Goal: Information Seeking & Learning: Check status

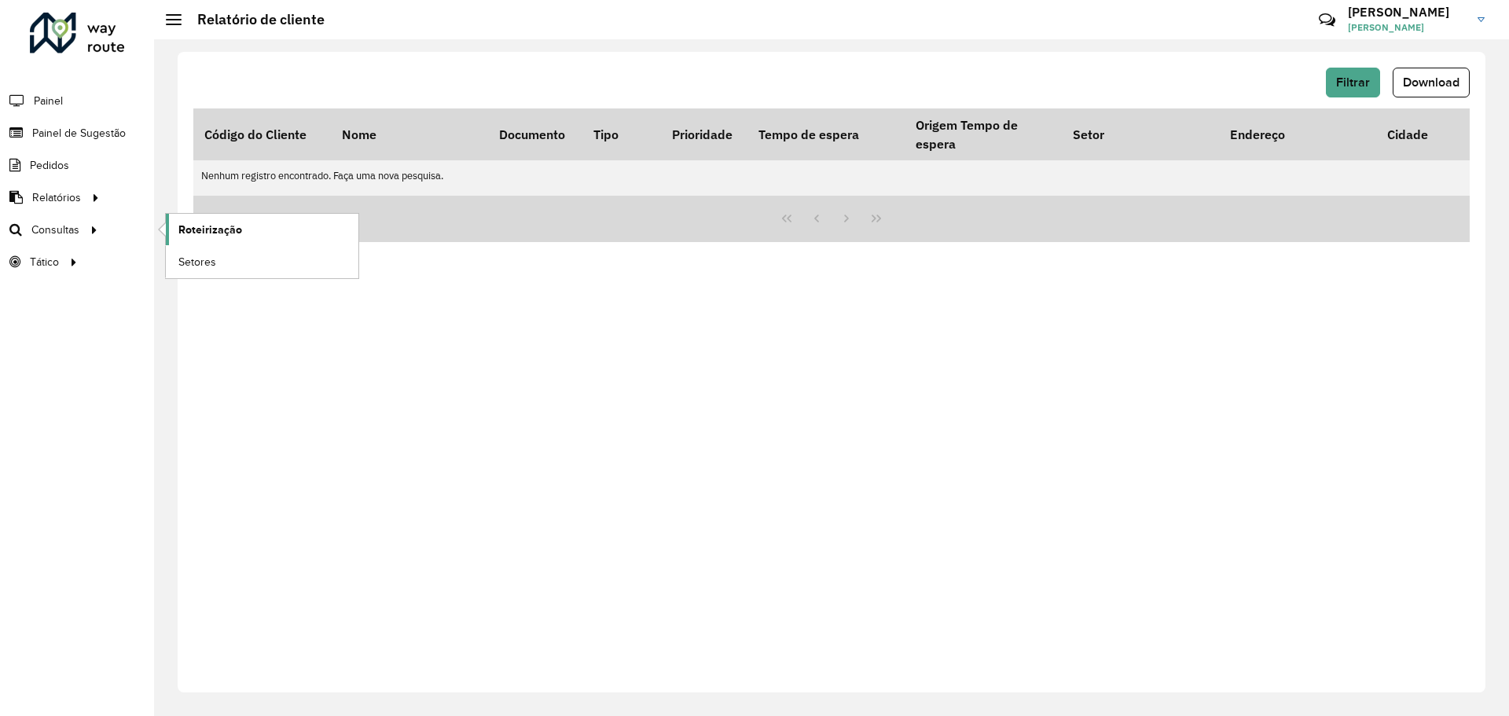
click at [226, 233] on span "Roteirização" at bounding box center [210, 230] width 64 height 17
click at [90, 134] on span "Painel de Sugestão" at bounding box center [81, 133] width 98 height 17
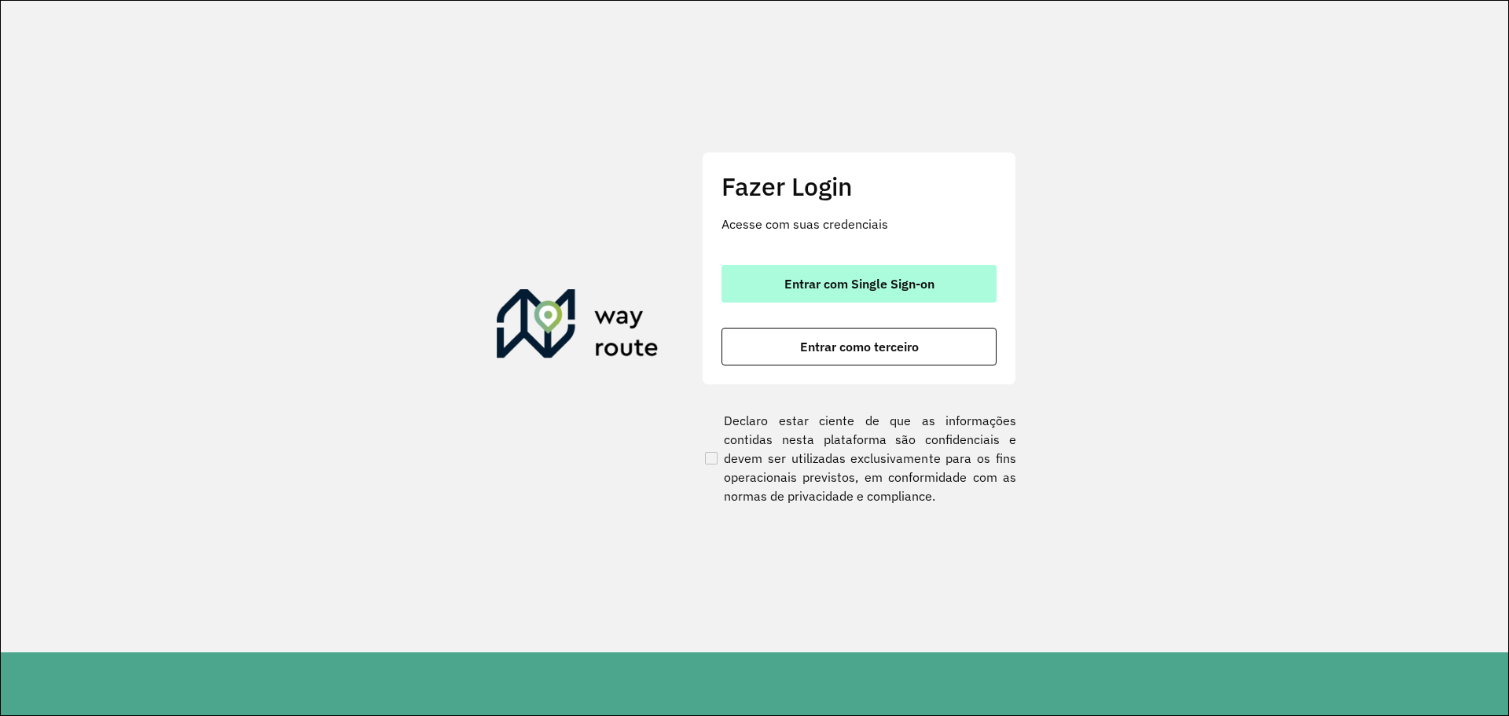
click at [851, 284] on span "Entrar com Single Sign-on" at bounding box center [860, 284] width 150 height 13
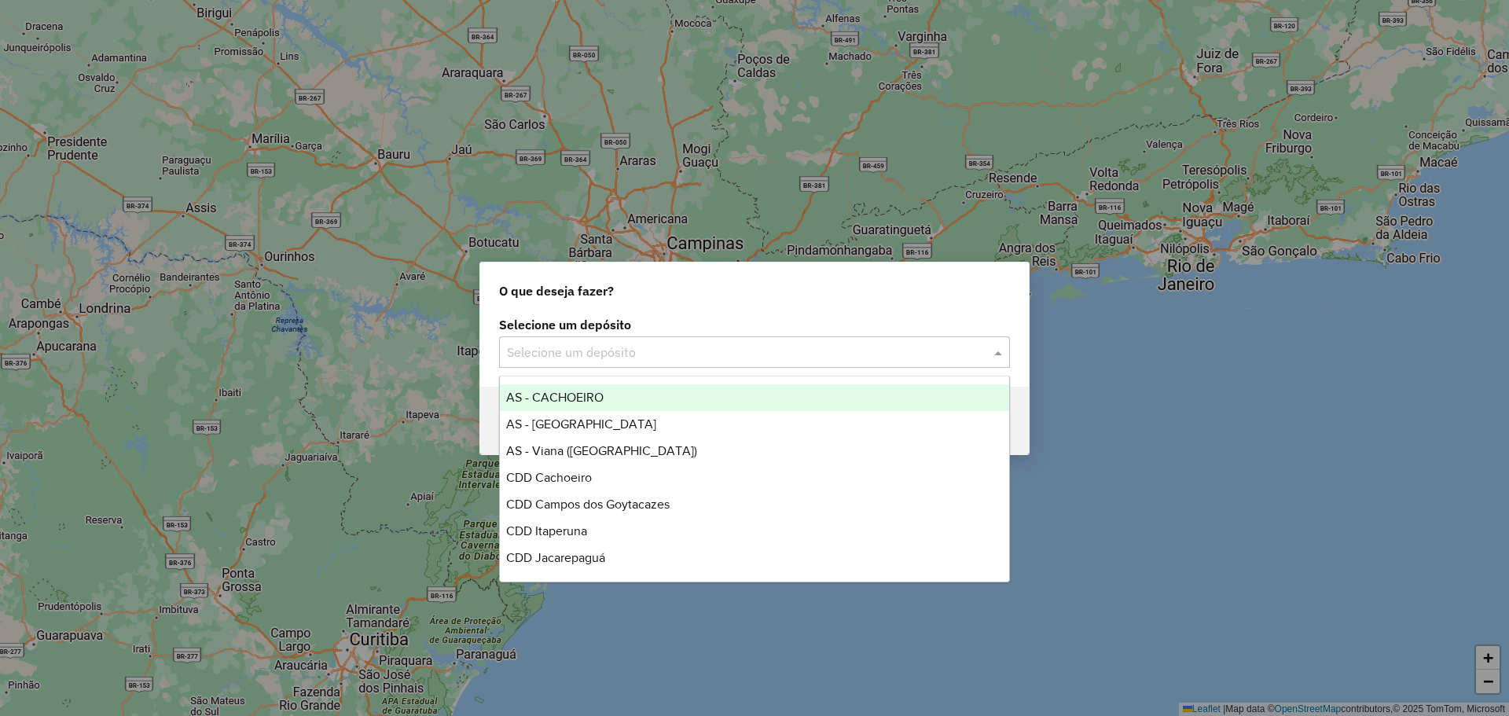
click at [902, 345] on input "text" at bounding box center [739, 353] width 464 height 19
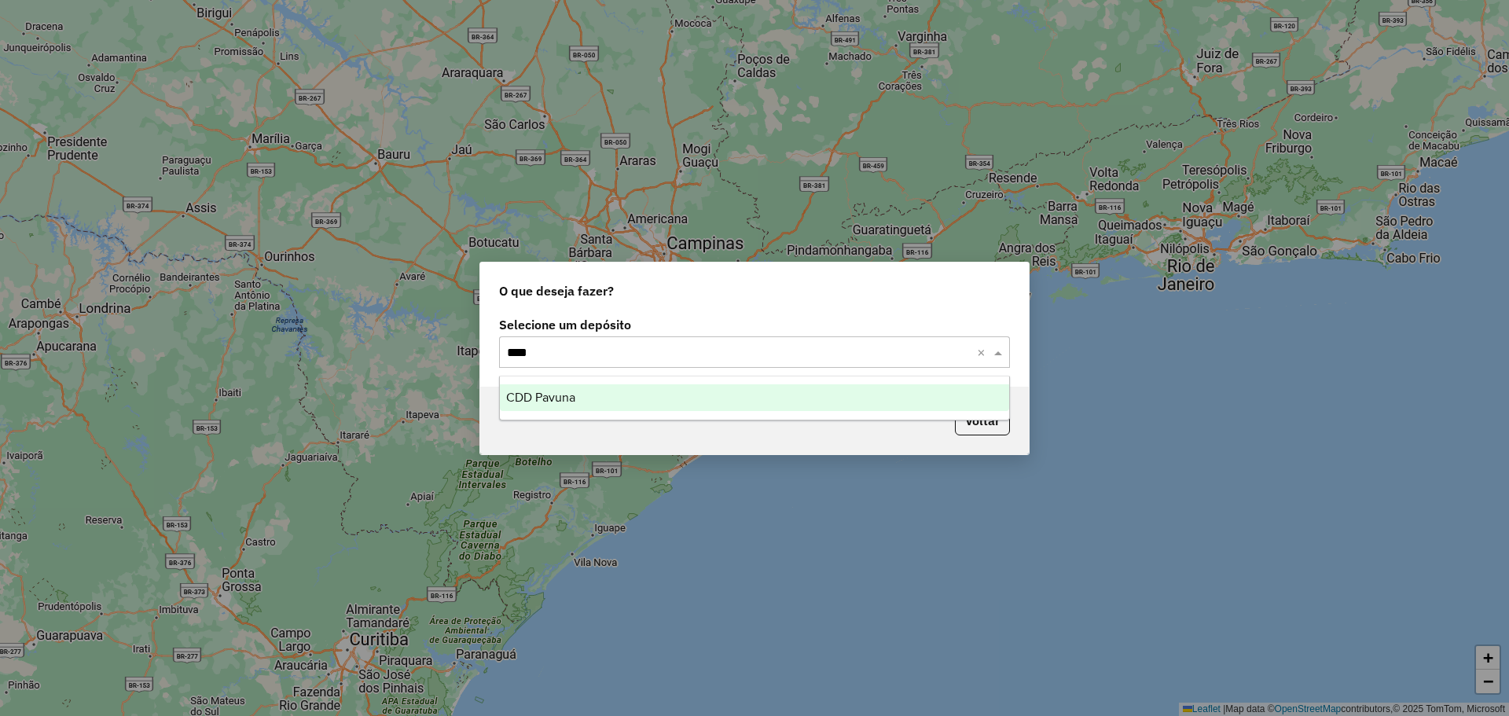
type input "****"
drag, startPoint x: 977, startPoint y: 333, endPoint x: 982, endPoint y: 324, distance: 10.5
click at [977, 333] on label "Selecione um depósito" at bounding box center [754, 324] width 511 height 19
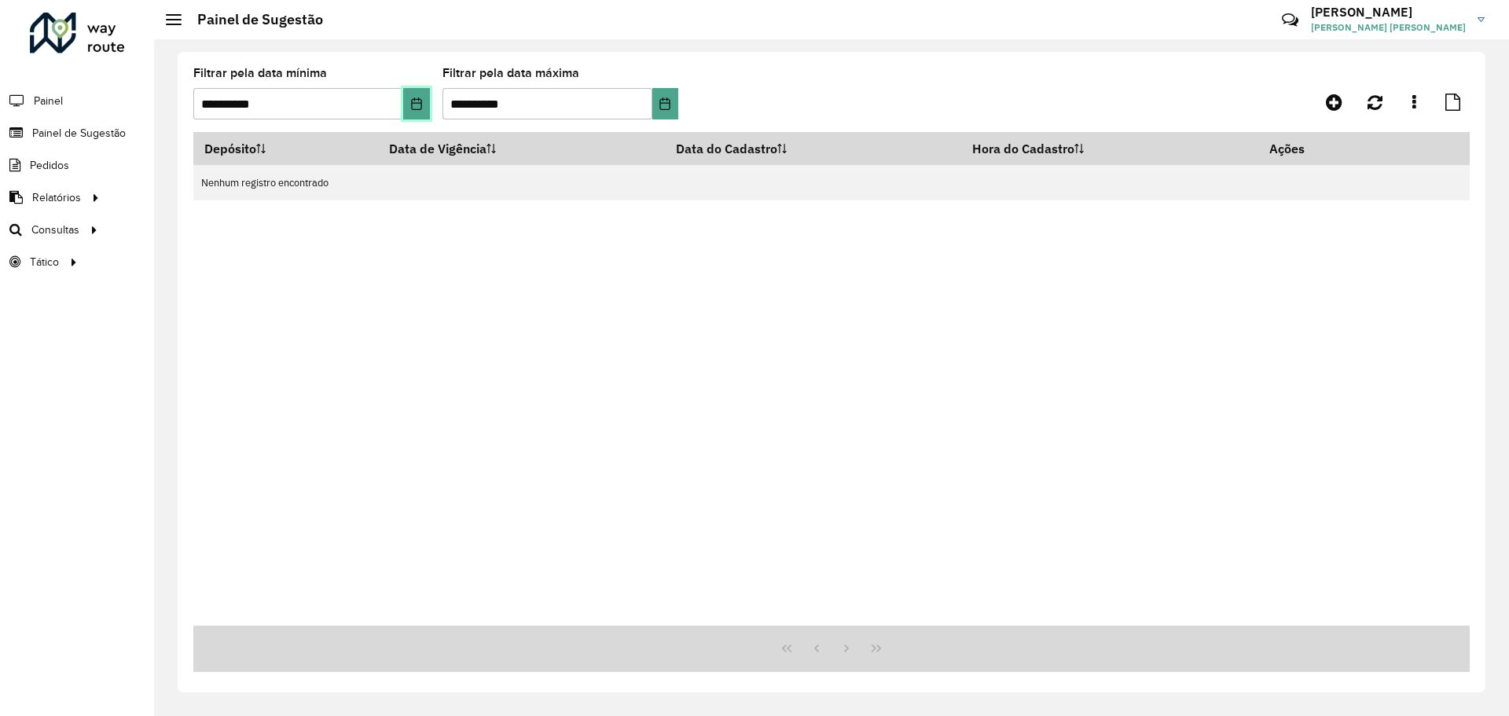
click at [414, 97] on icon "Choose Date" at bounding box center [416, 103] width 13 height 13
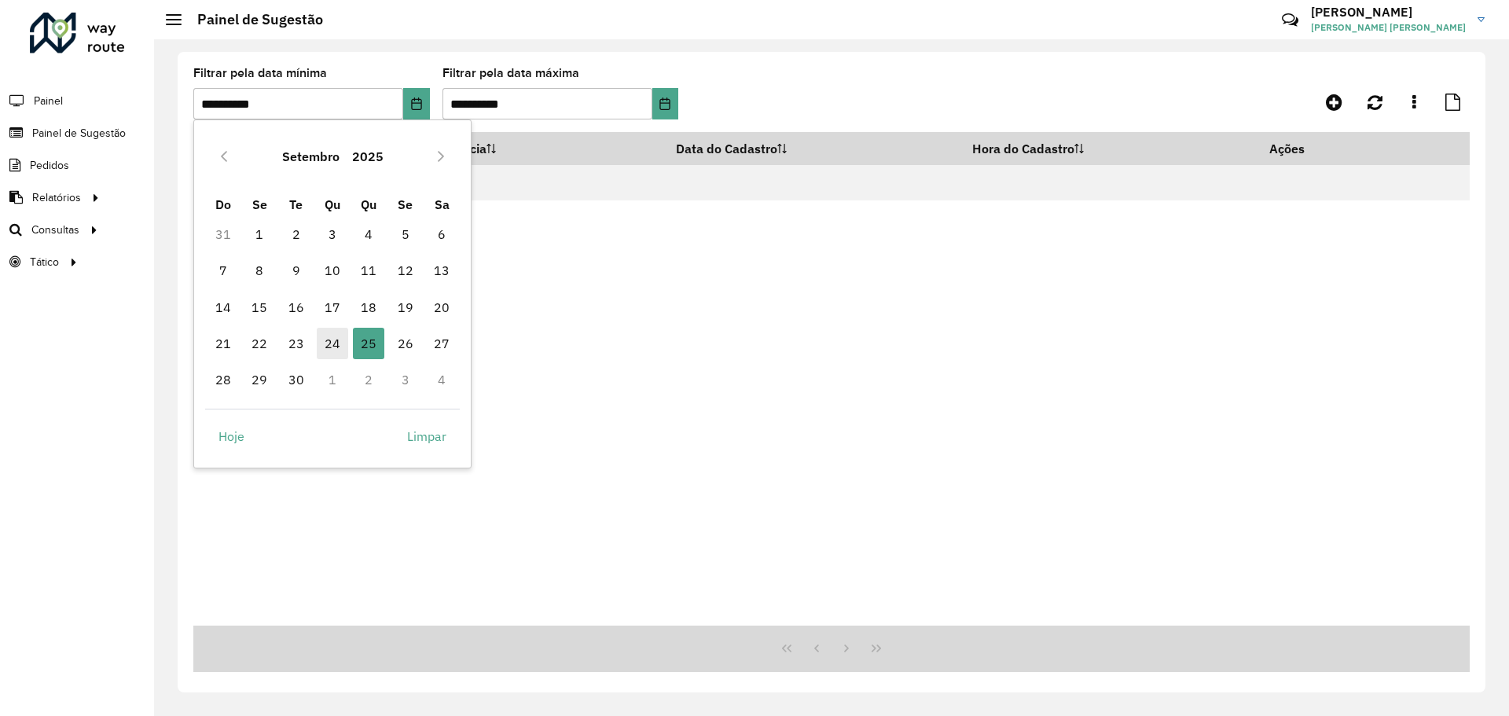
click at [337, 349] on span "24" at bounding box center [332, 343] width 31 height 31
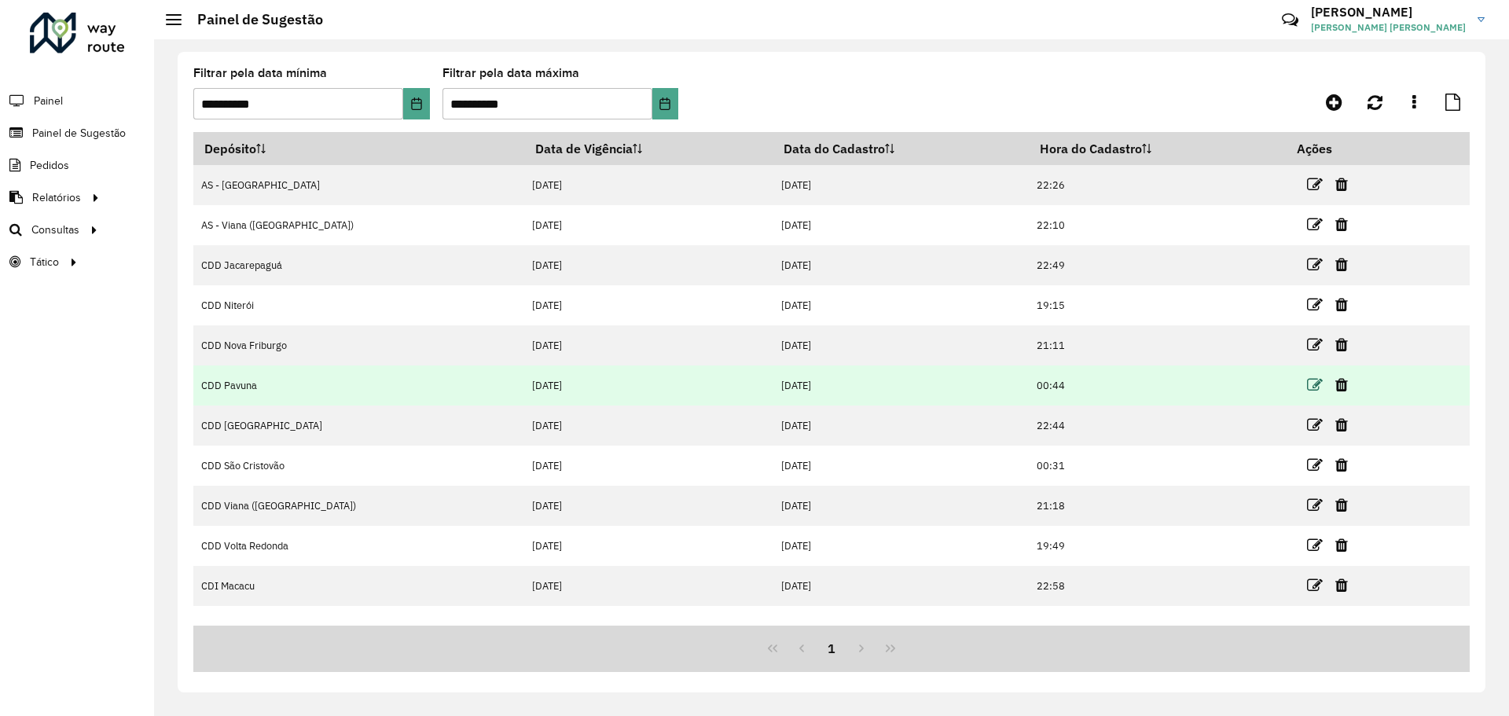
click at [1307, 382] on icon at bounding box center [1315, 385] width 16 height 16
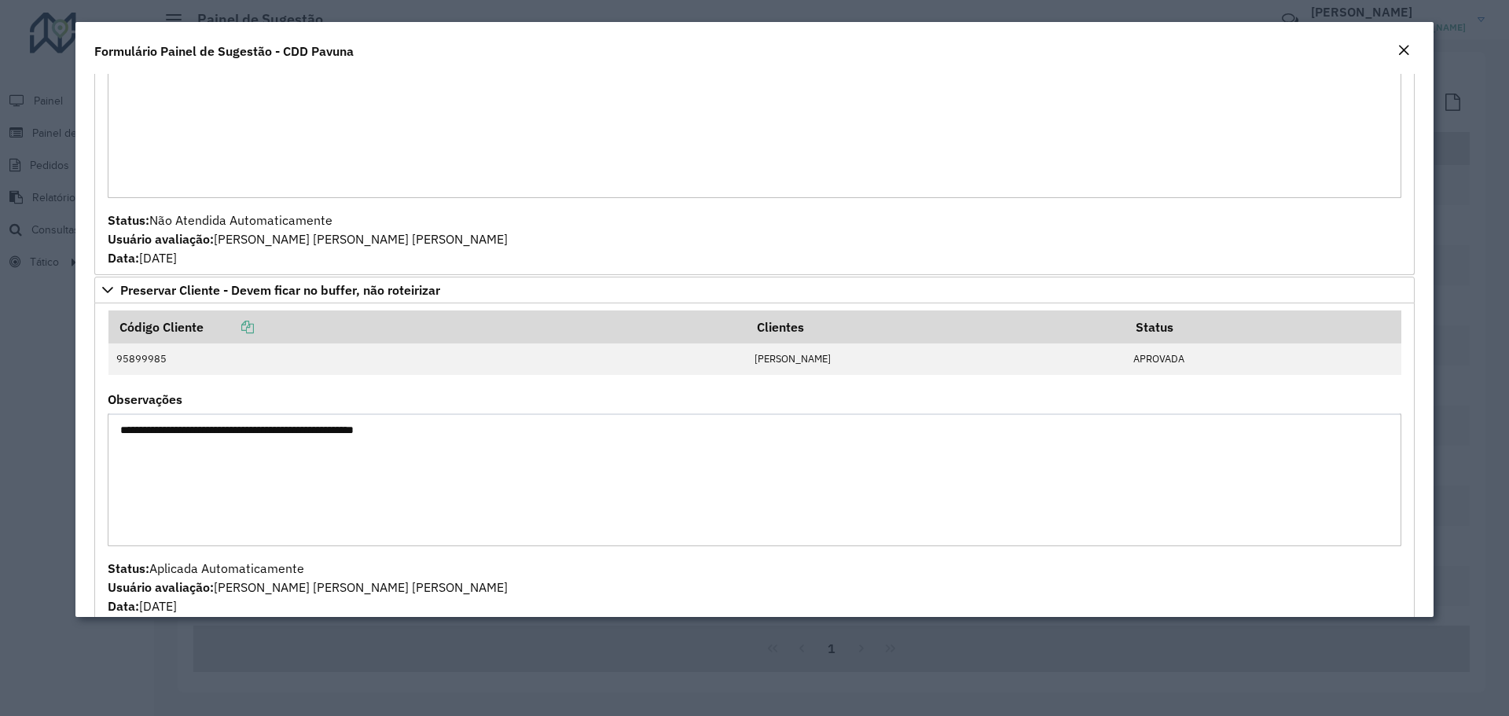
scroll to position [2046, 0]
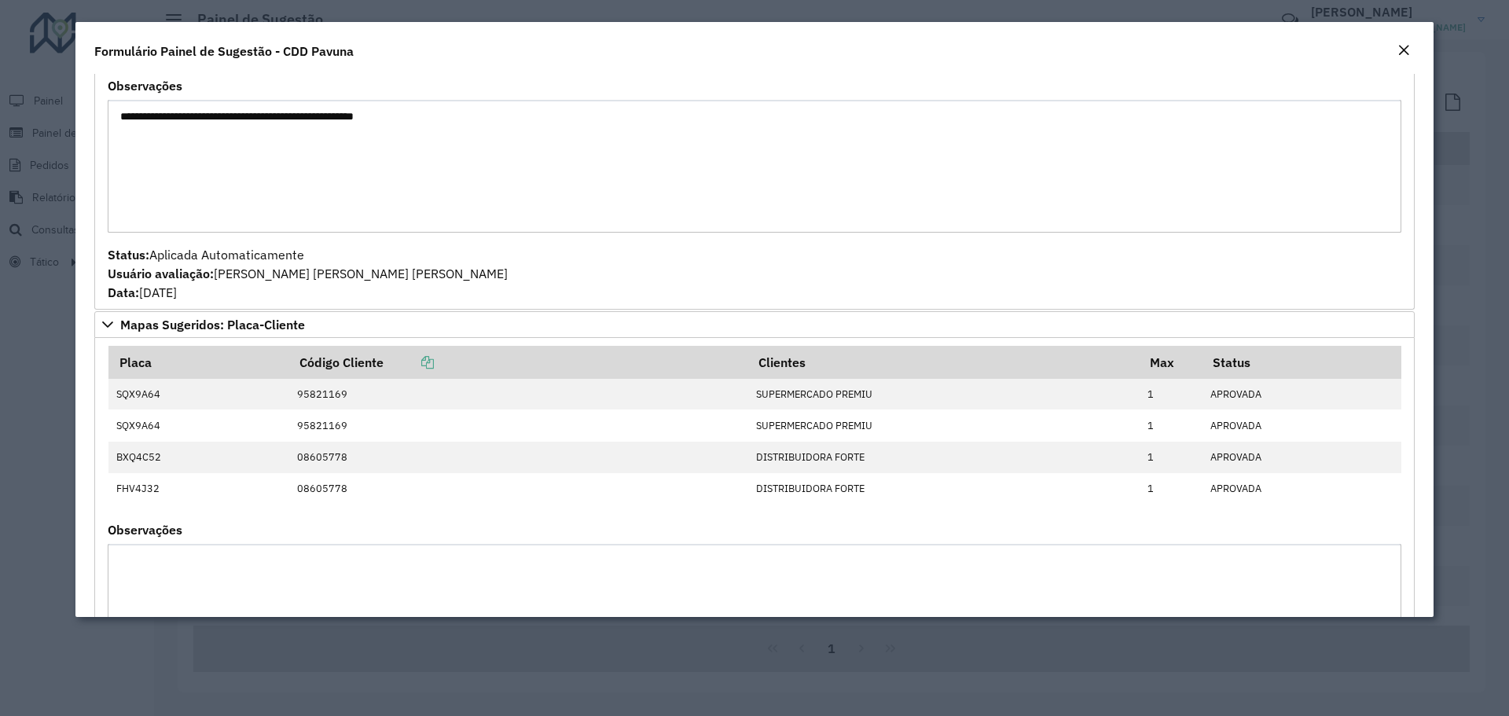
click at [1406, 47] on em "Close" at bounding box center [1404, 50] width 13 height 13
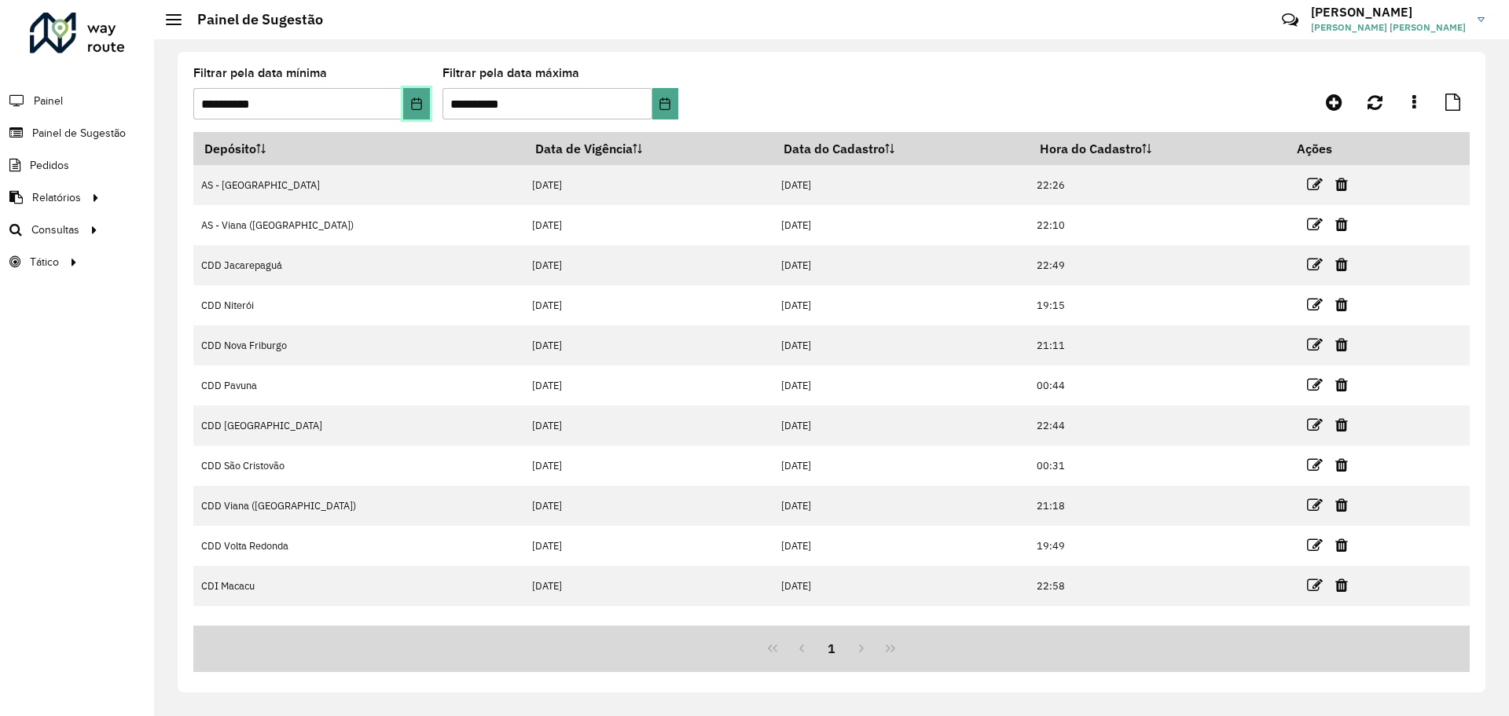
click at [411, 96] on button "Choose Date" at bounding box center [416, 103] width 26 height 31
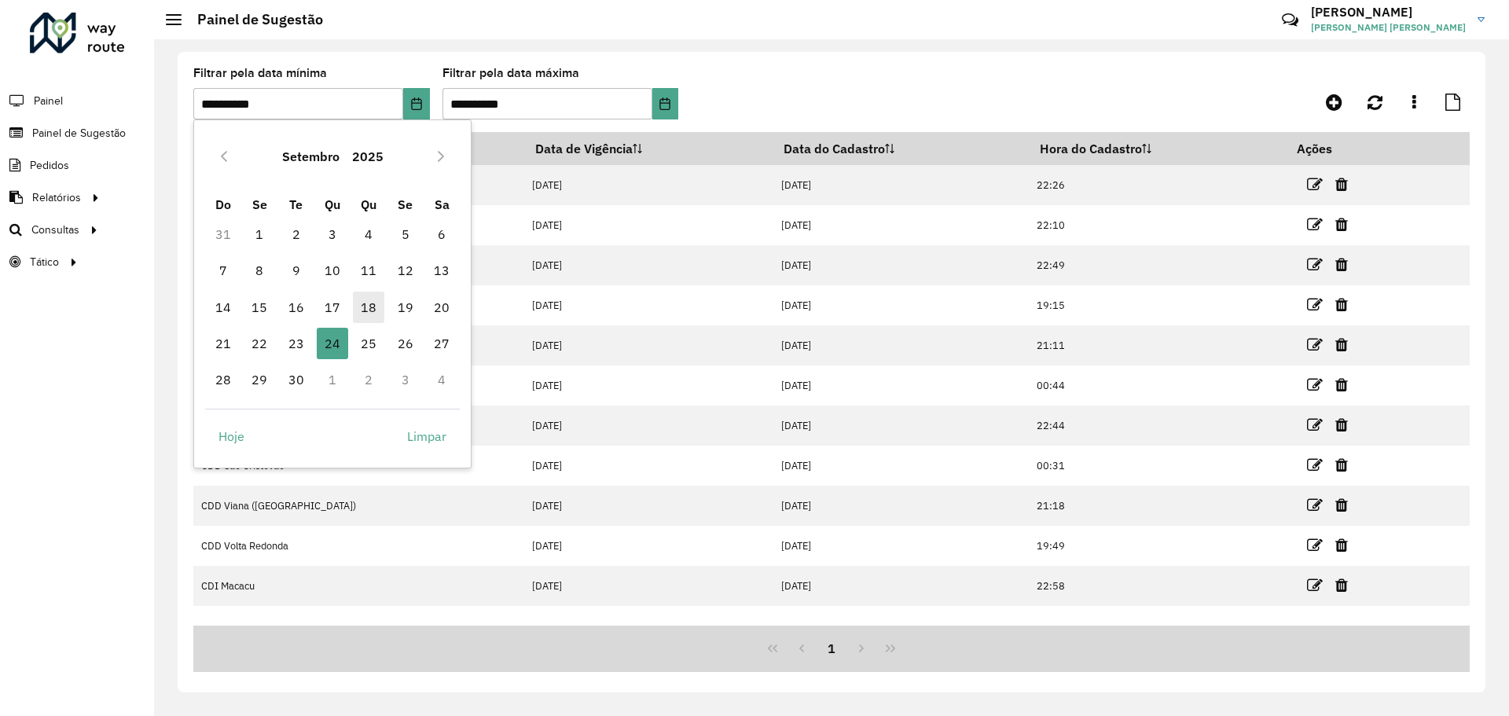
click at [380, 305] on span "18" at bounding box center [368, 307] width 31 height 31
type input "**********"
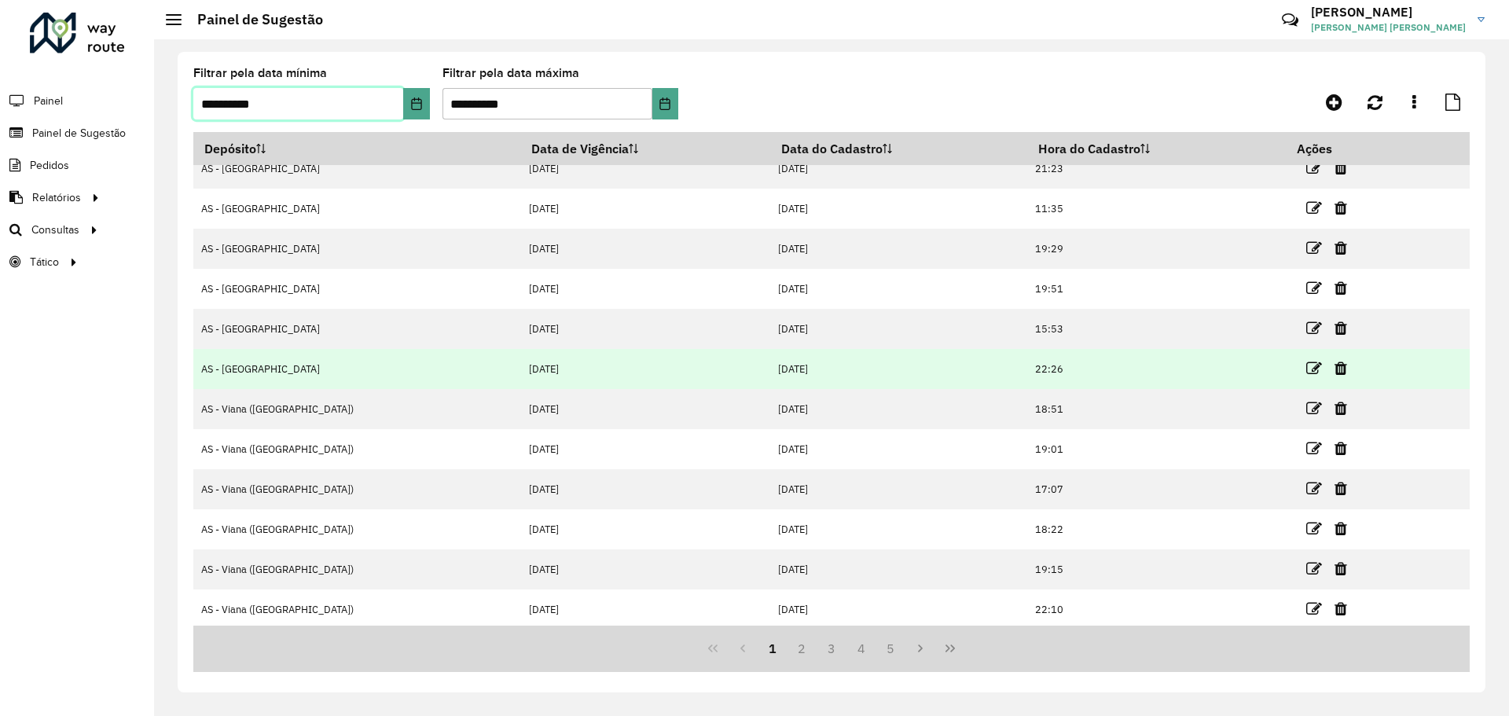
scroll to position [20, 0]
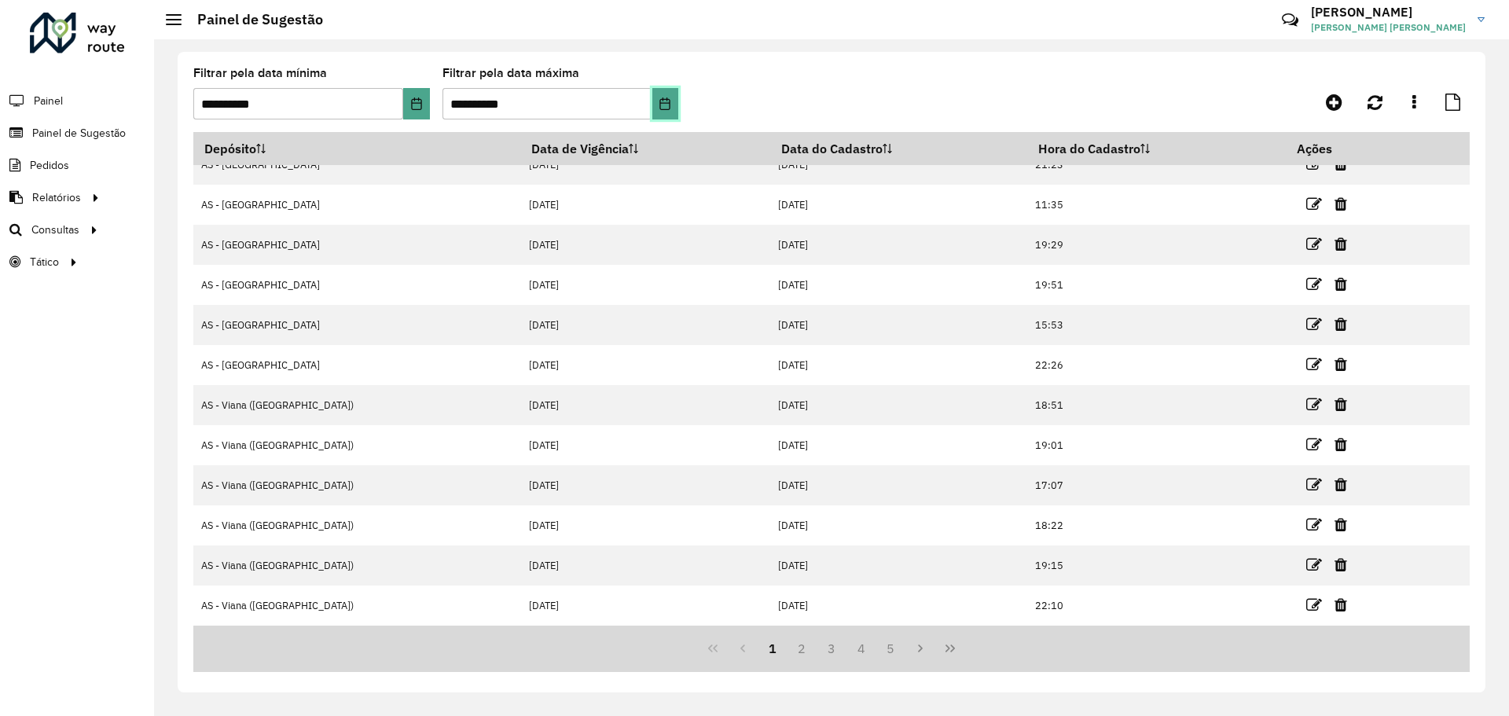
click at [671, 95] on button "Choose Date" at bounding box center [665, 103] width 26 height 31
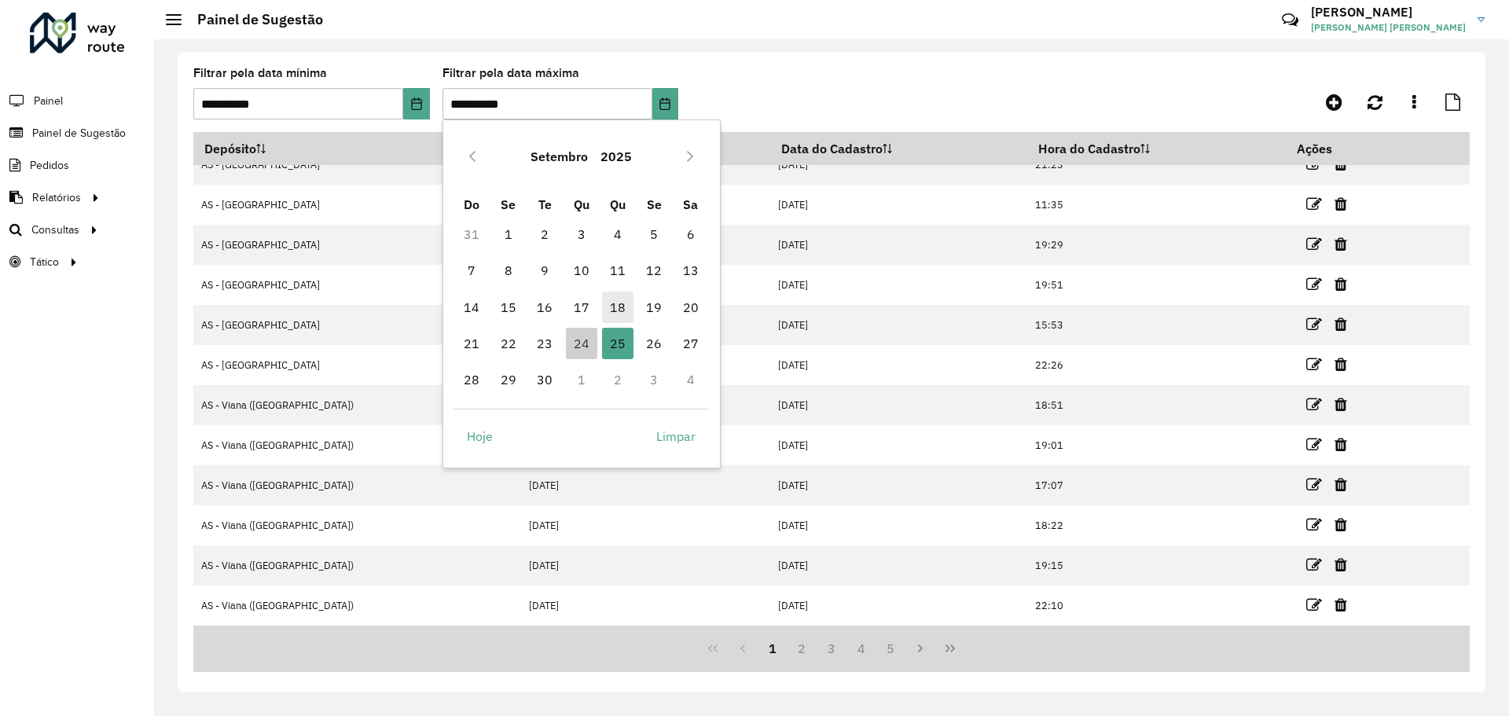
click at [612, 304] on span "18" at bounding box center [617, 307] width 31 height 31
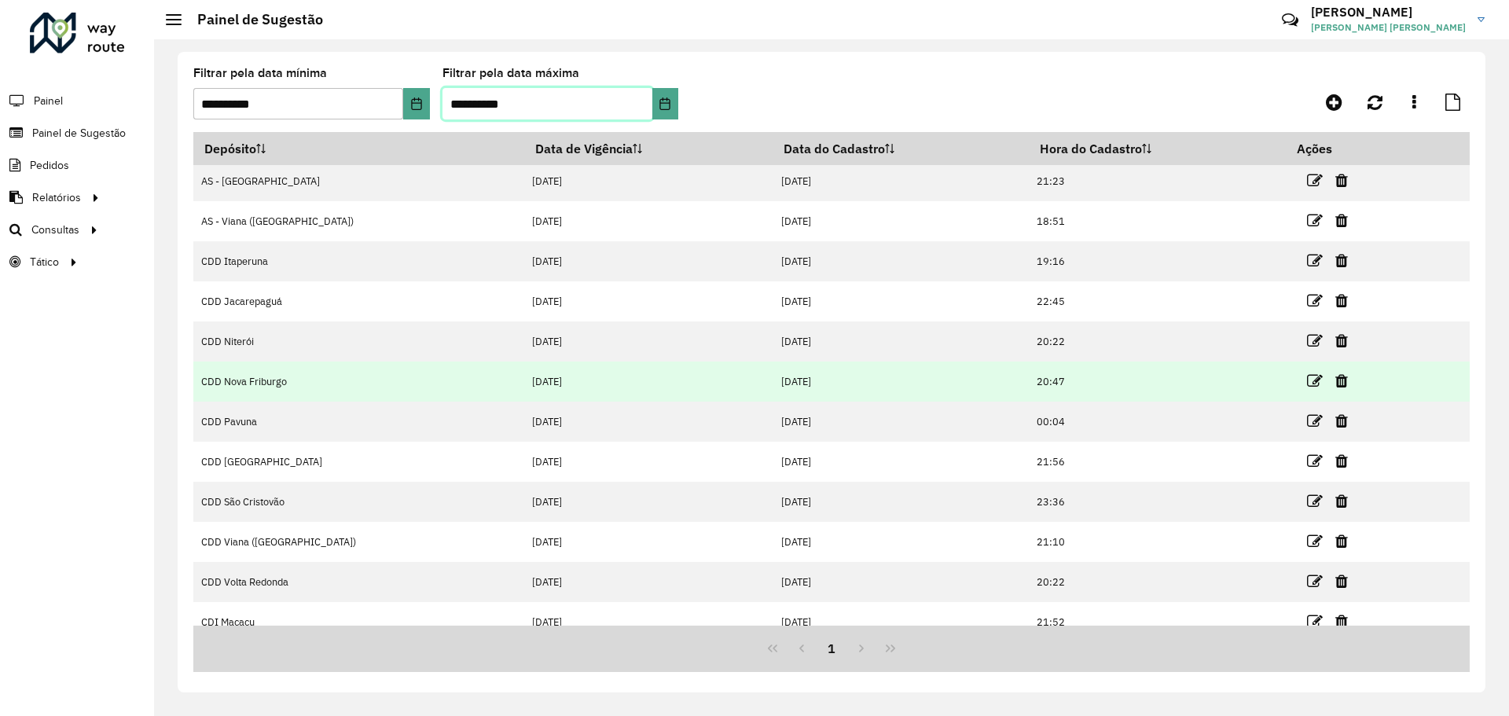
scroll to position [0, 0]
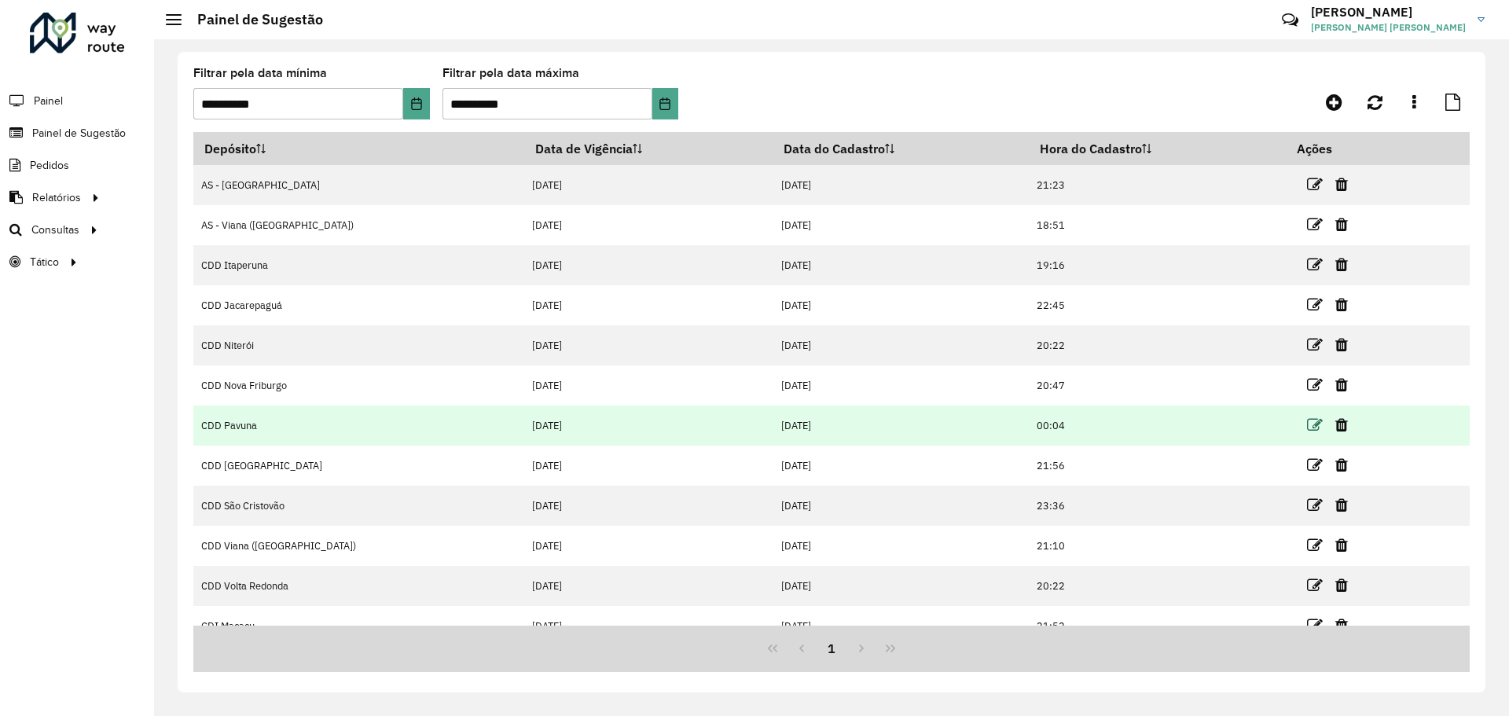
click at [1307, 421] on icon at bounding box center [1315, 425] width 16 height 16
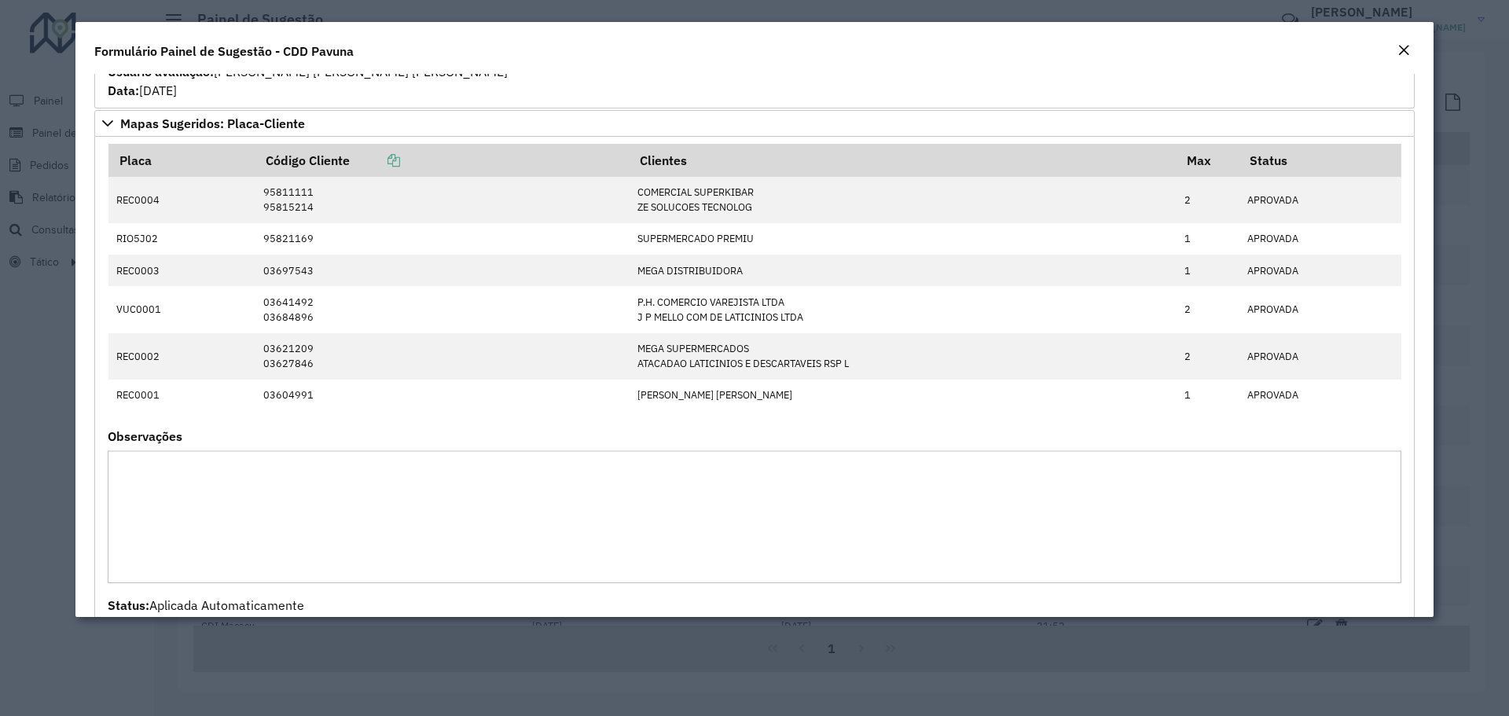
scroll to position [1965, 0]
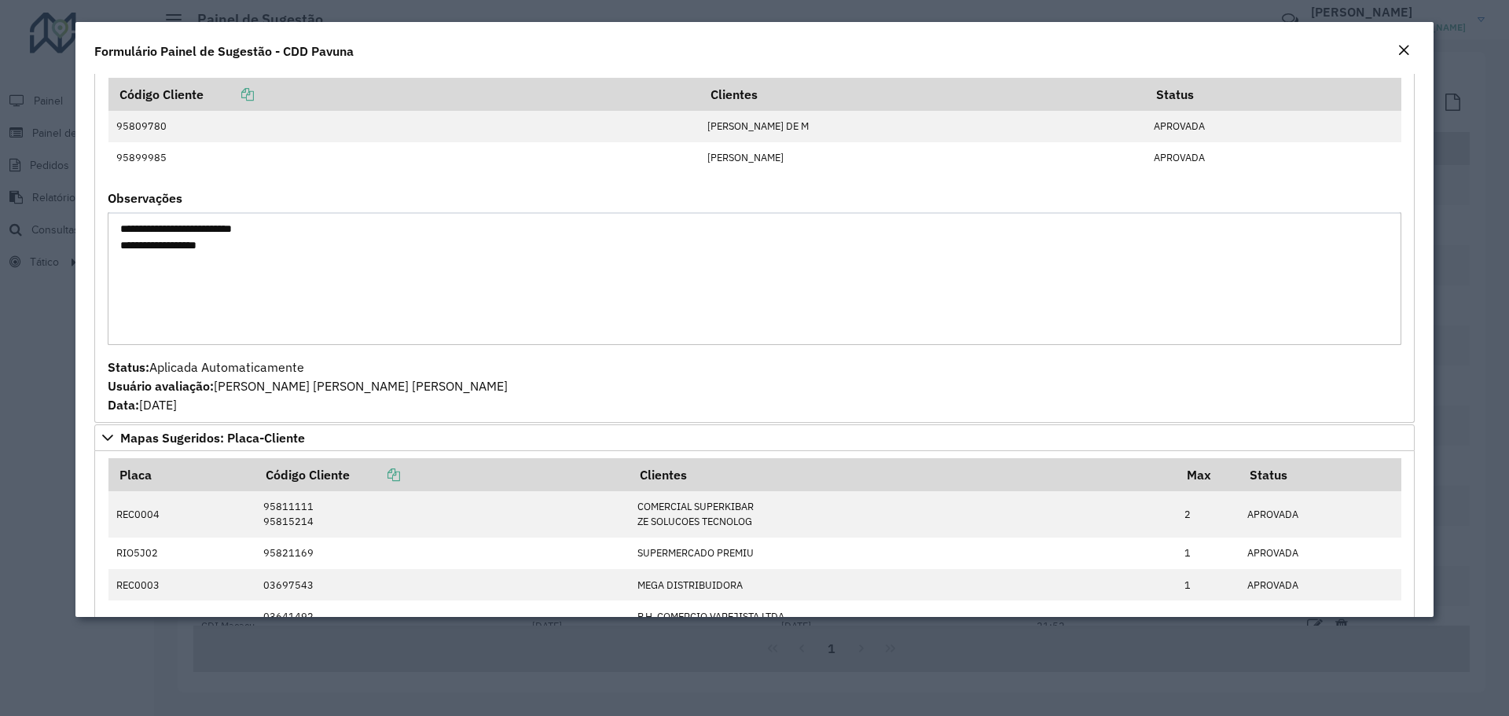
click at [1405, 48] on em "Close" at bounding box center [1404, 50] width 13 height 13
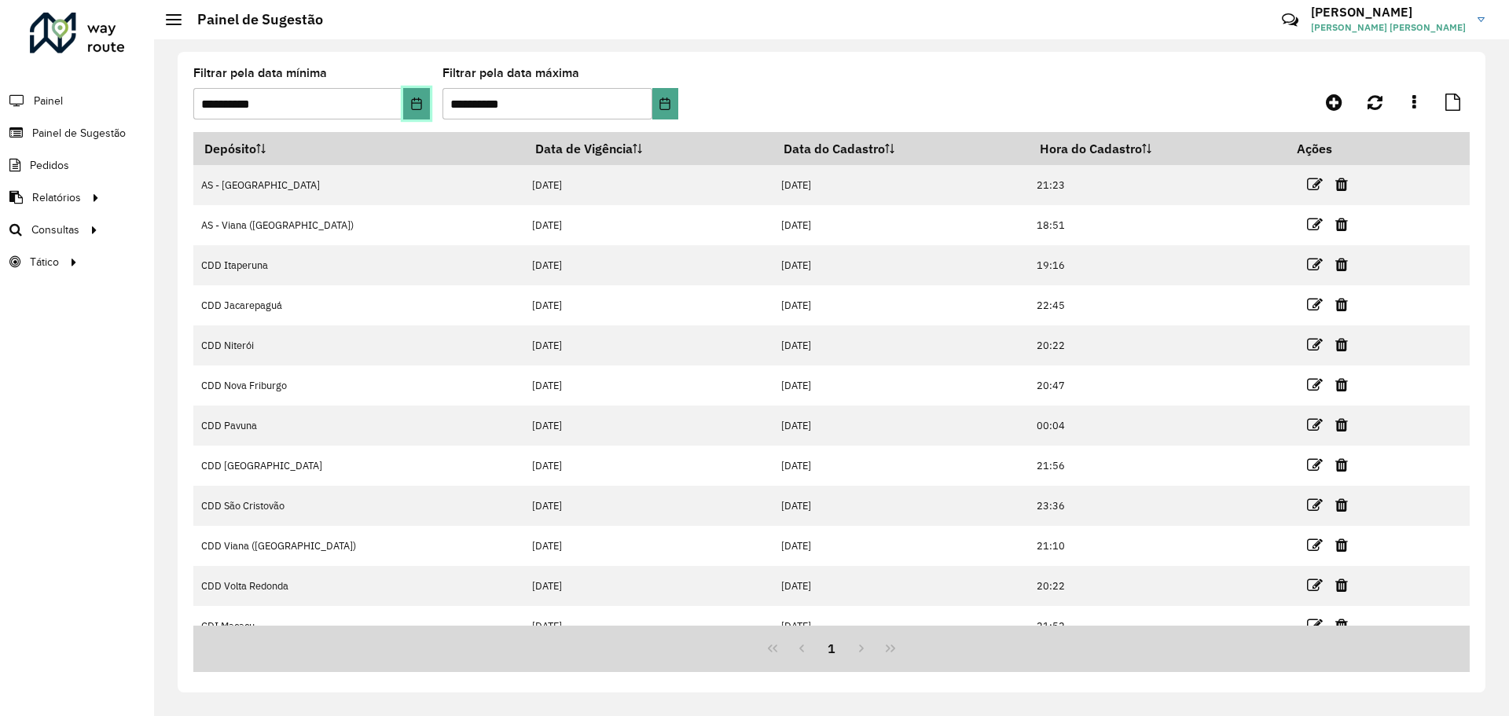
click at [414, 106] on icon "Choose Date" at bounding box center [416, 103] width 13 height 13
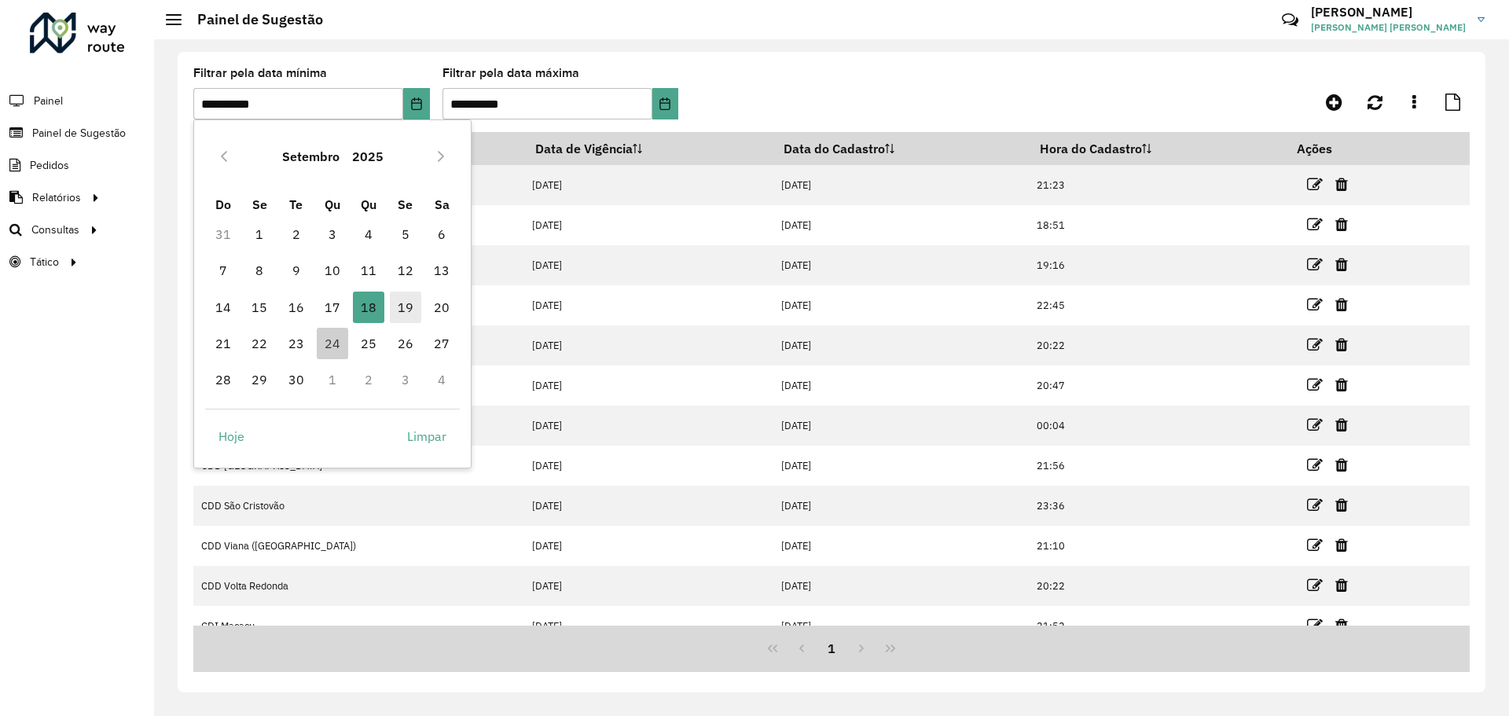
click at [399, 299] on span "19" at bounding box center [405, 307] width 31 height 31
type input "**********"
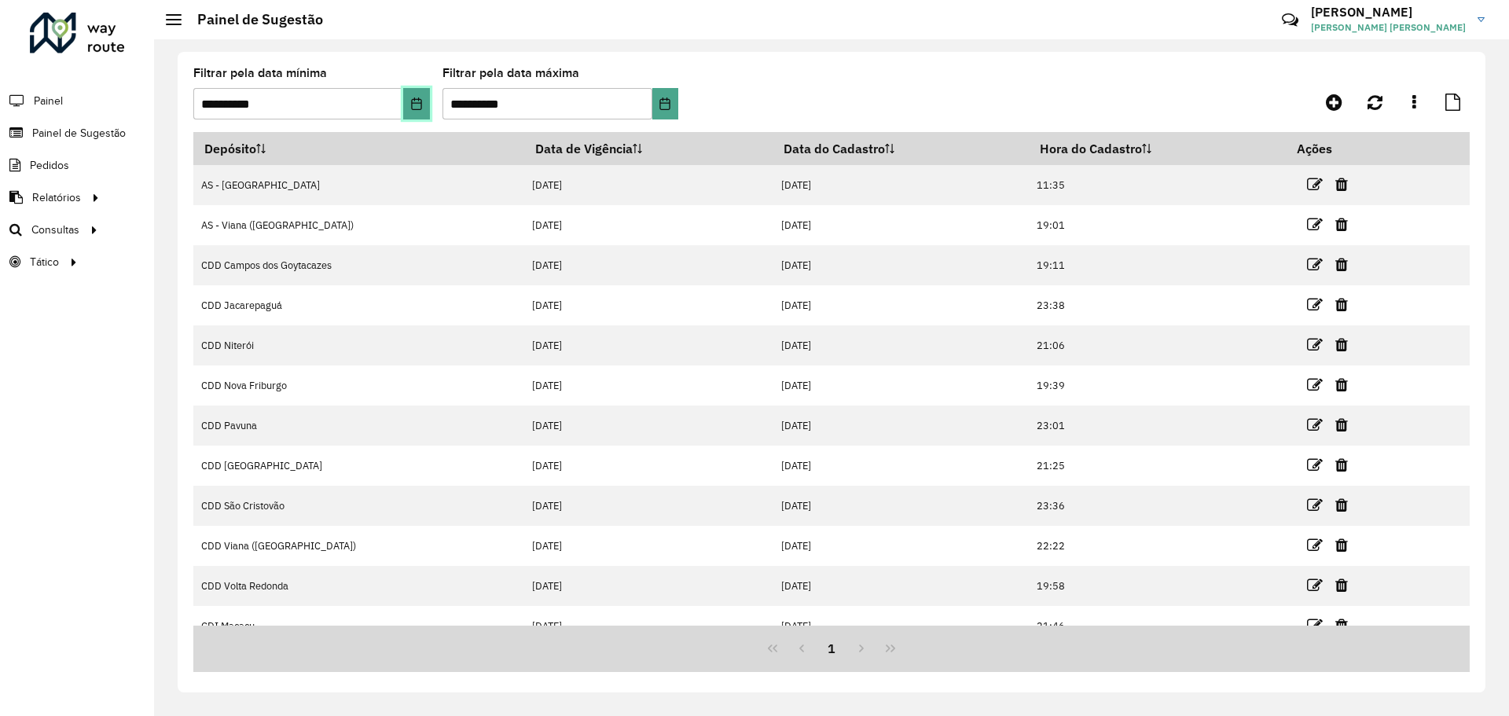
click at [404, 101] on button "Choose Date" at bounding box center [416, 103] width 26 height 31
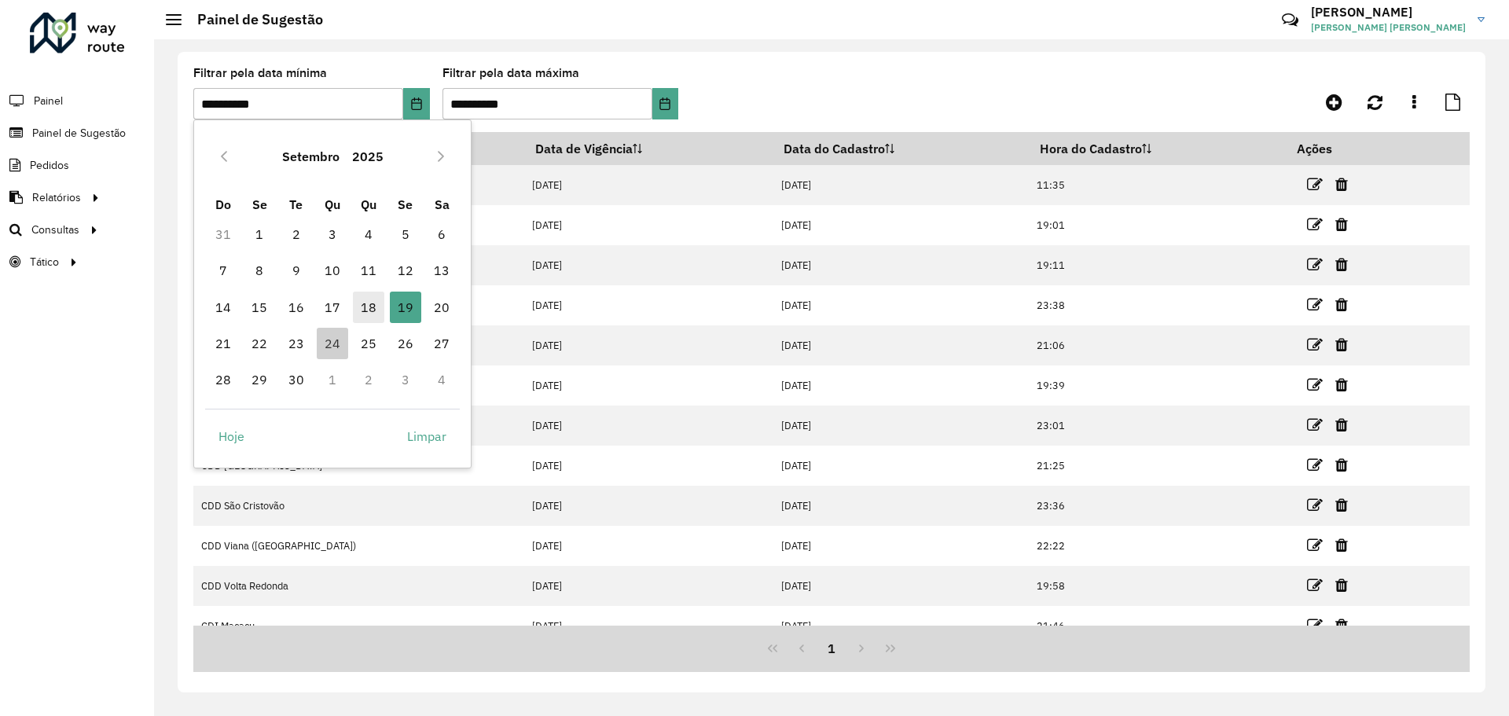
click at [374, 305] on span "18" at bounding box center [368, 307] width 31 height 31
type input "**********"
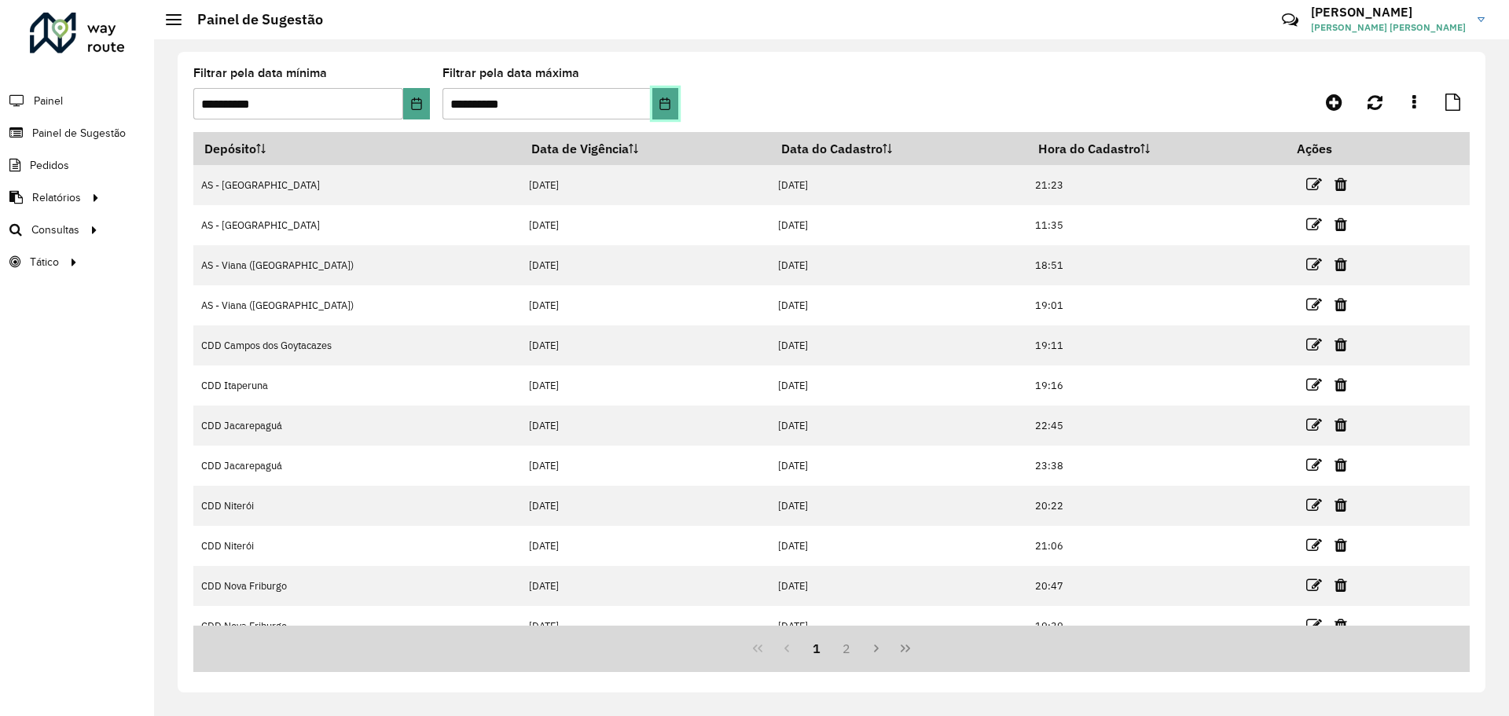
click at [663, 104] on icon "Choose Date" at bounding box center [665, 103] width 13 height 13
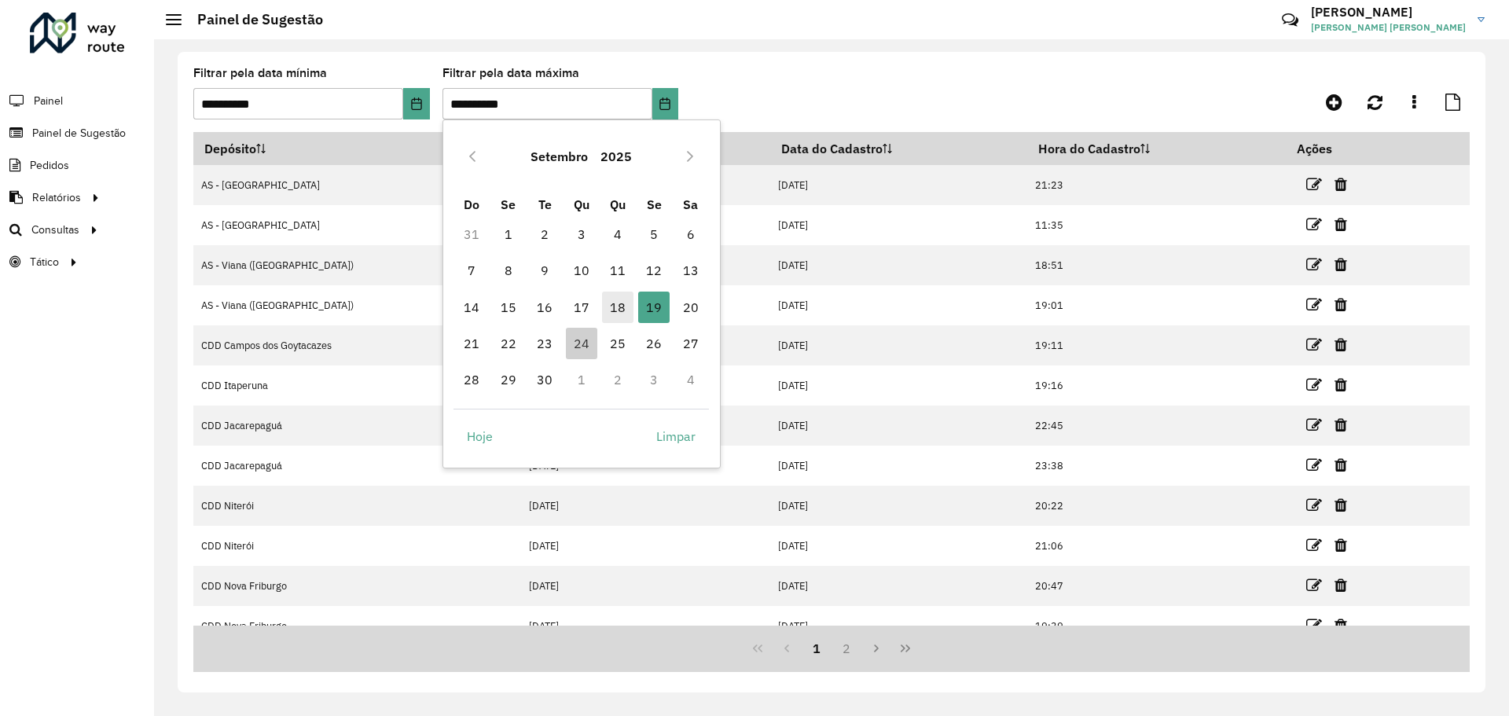
click at [624, 301] on span "18" at bounding box center [617, 307] width 31 height 31
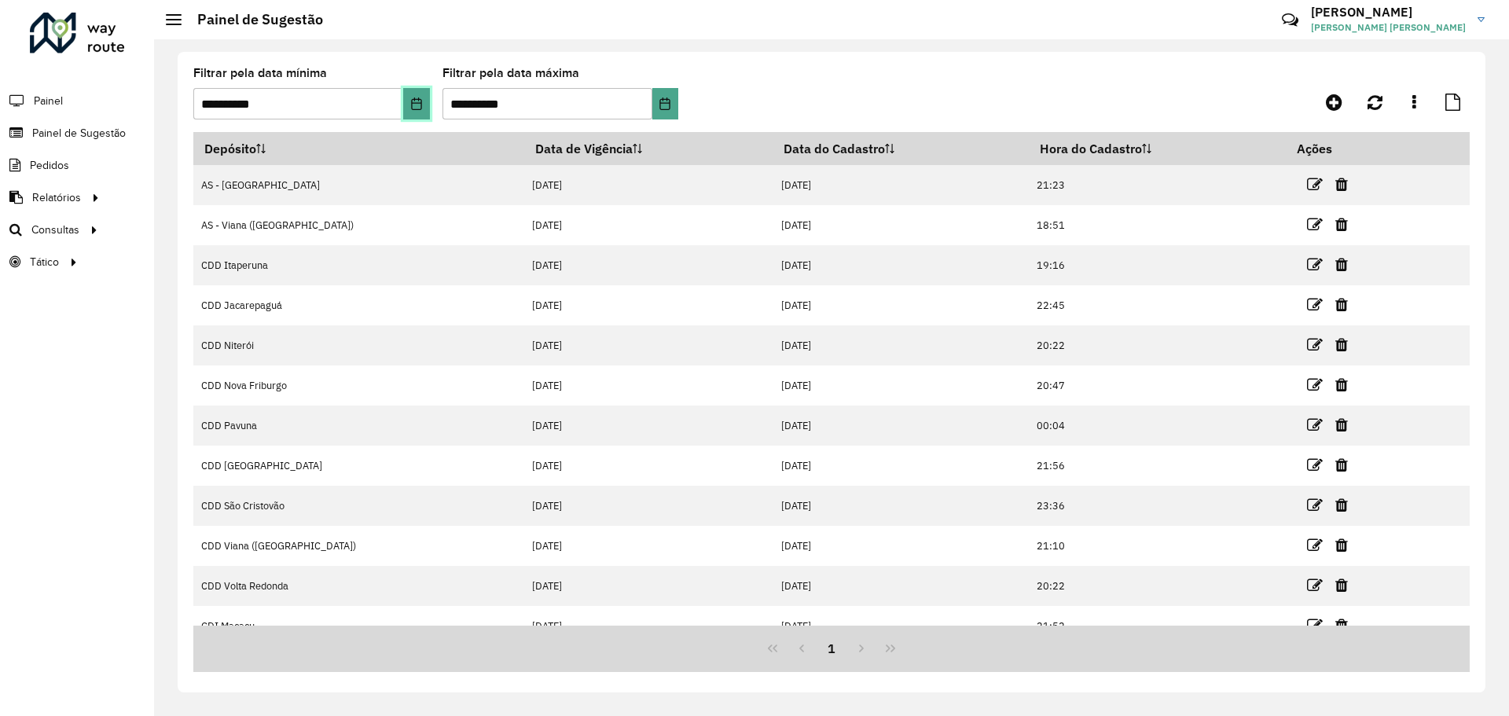
click at [423, 104] on button "Choose Date" at bounding box center [416, 103] width 26 height 31
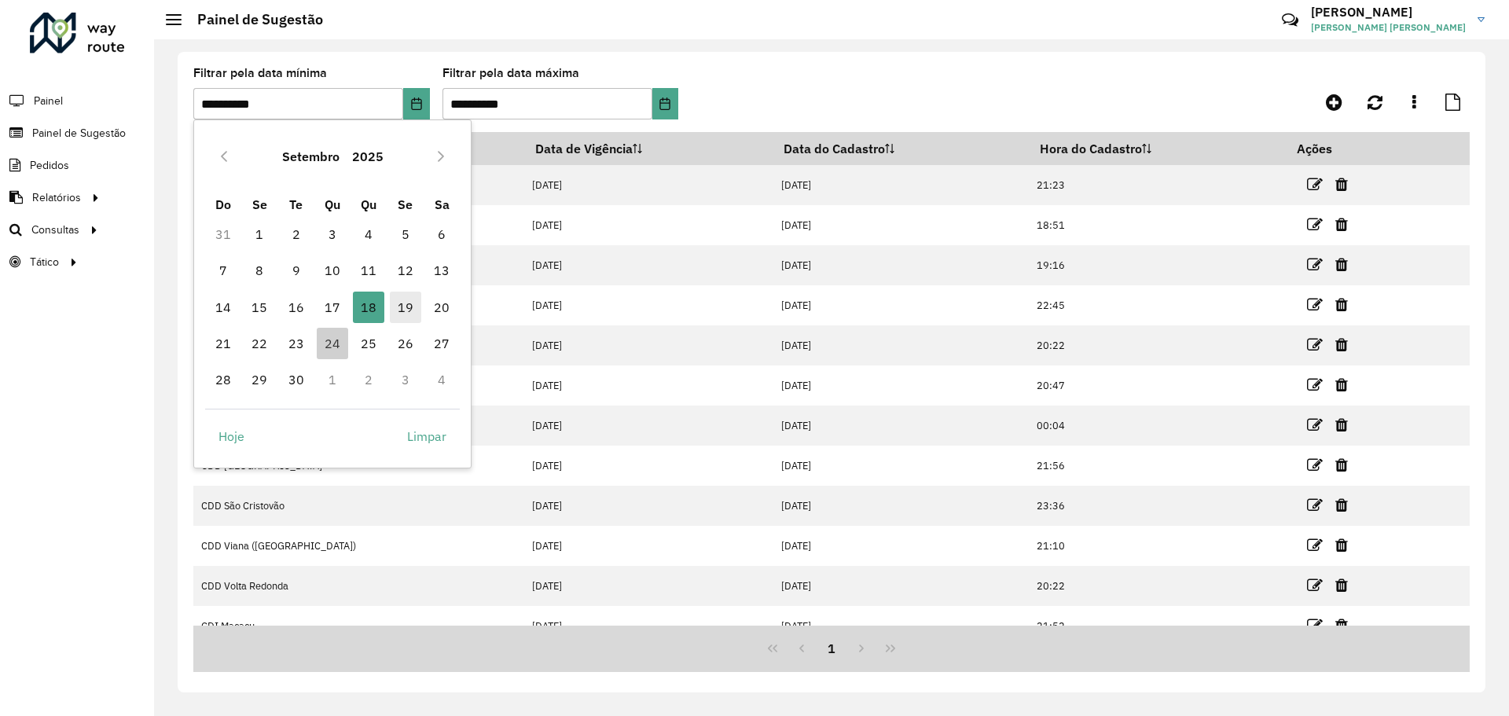
click at [405, 306] on span "19" at bounding box center [405, 307] width 31 height 31
type input "**********"
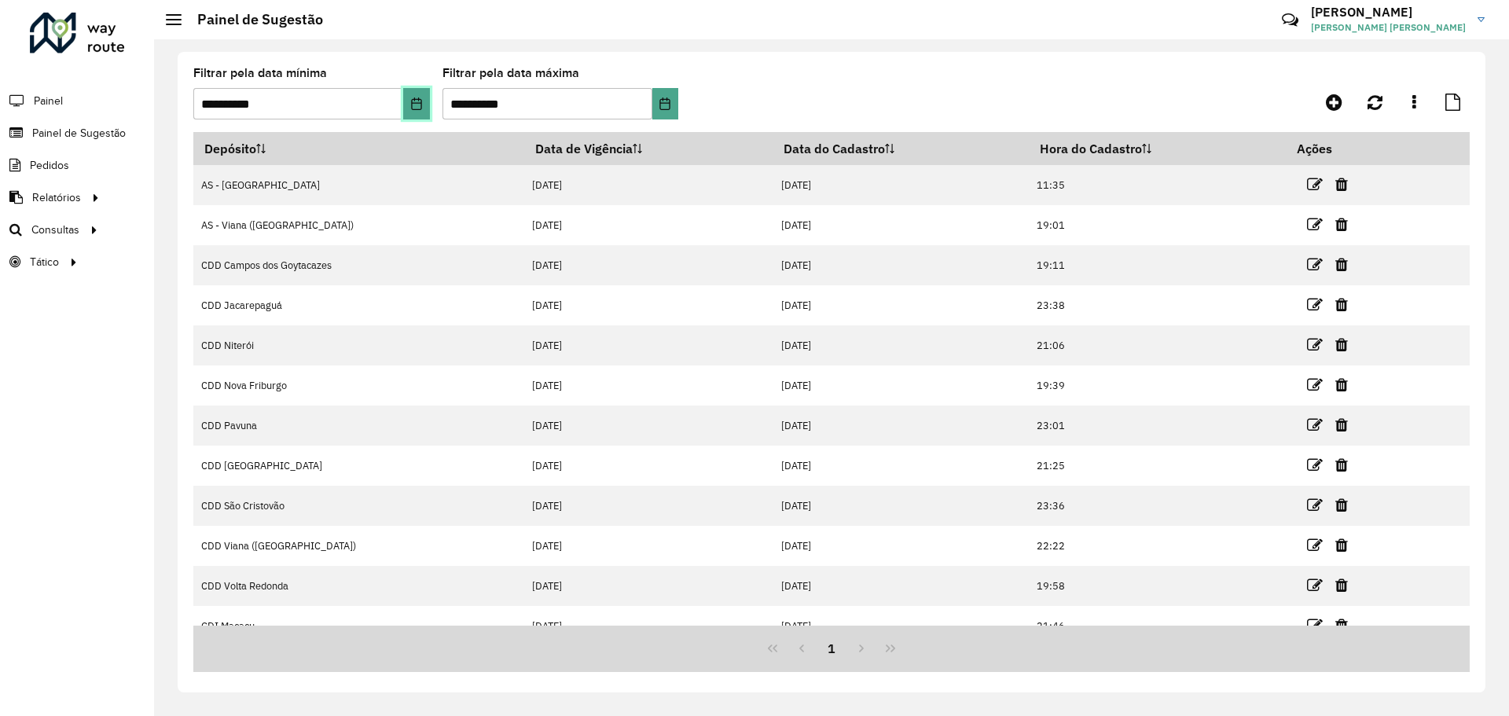
click at [417, 102] on icon "Choose Date" at bounding box center [416, 103] width 13 height 13
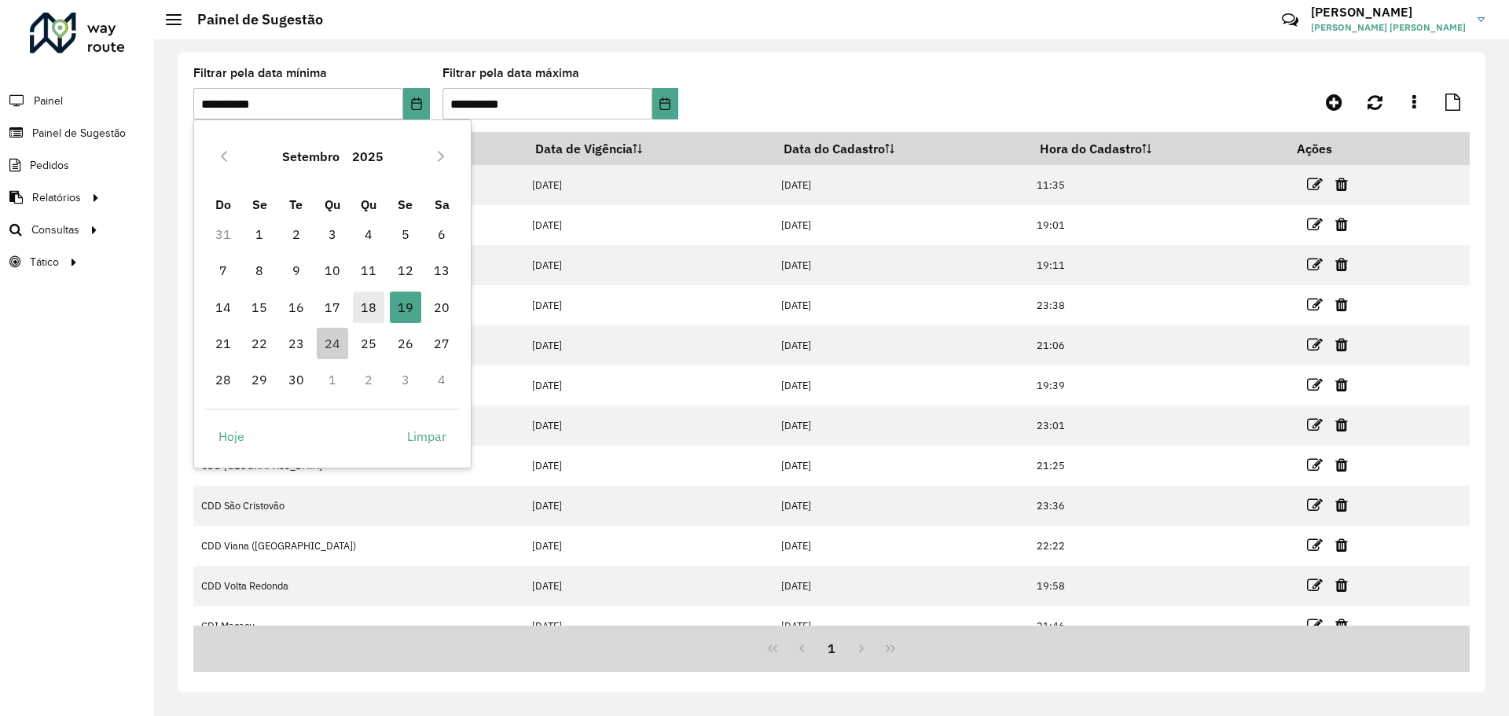
click at [373, 303] on span "18" at bounding box center [368, 307] width 31 height 31
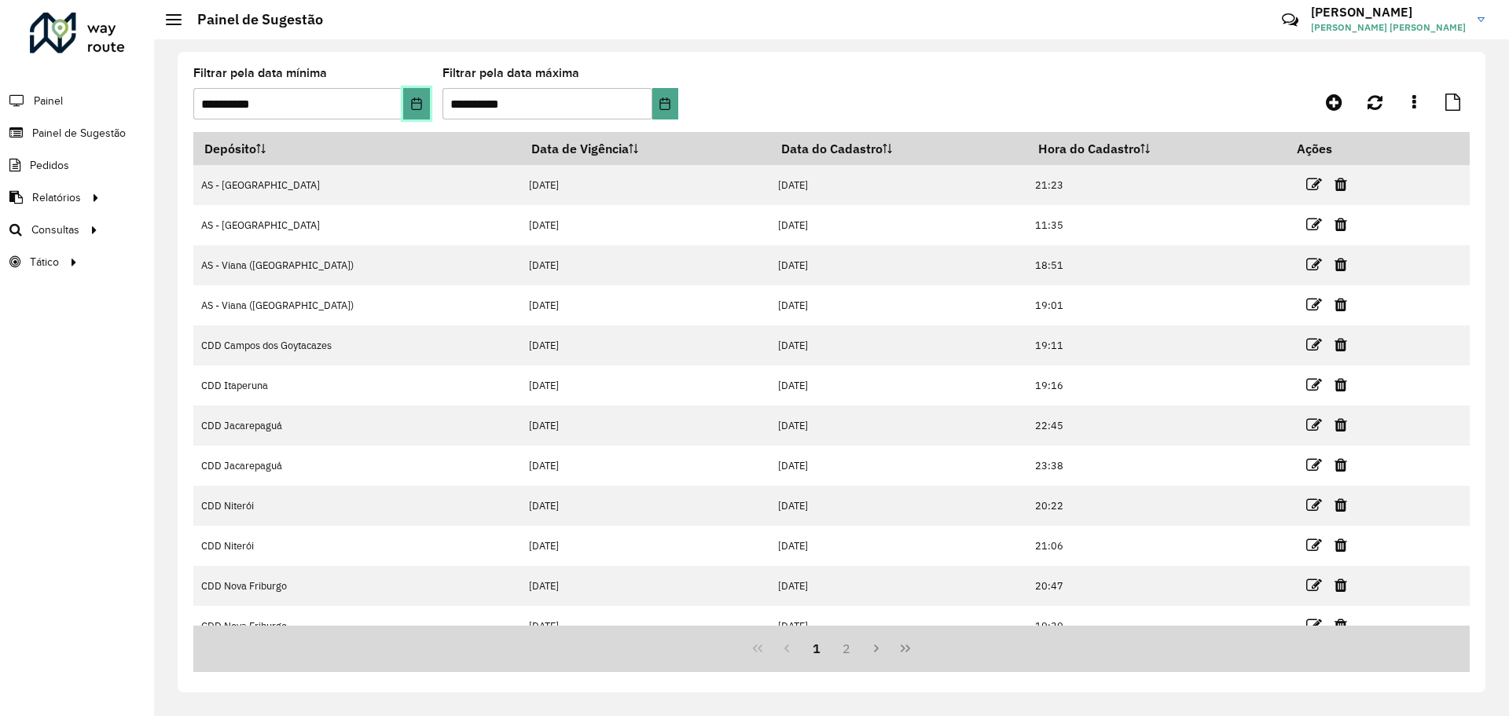
click at [423, 105] on button "Choose Date" at bounding box center [416, 103] width 26 height 31
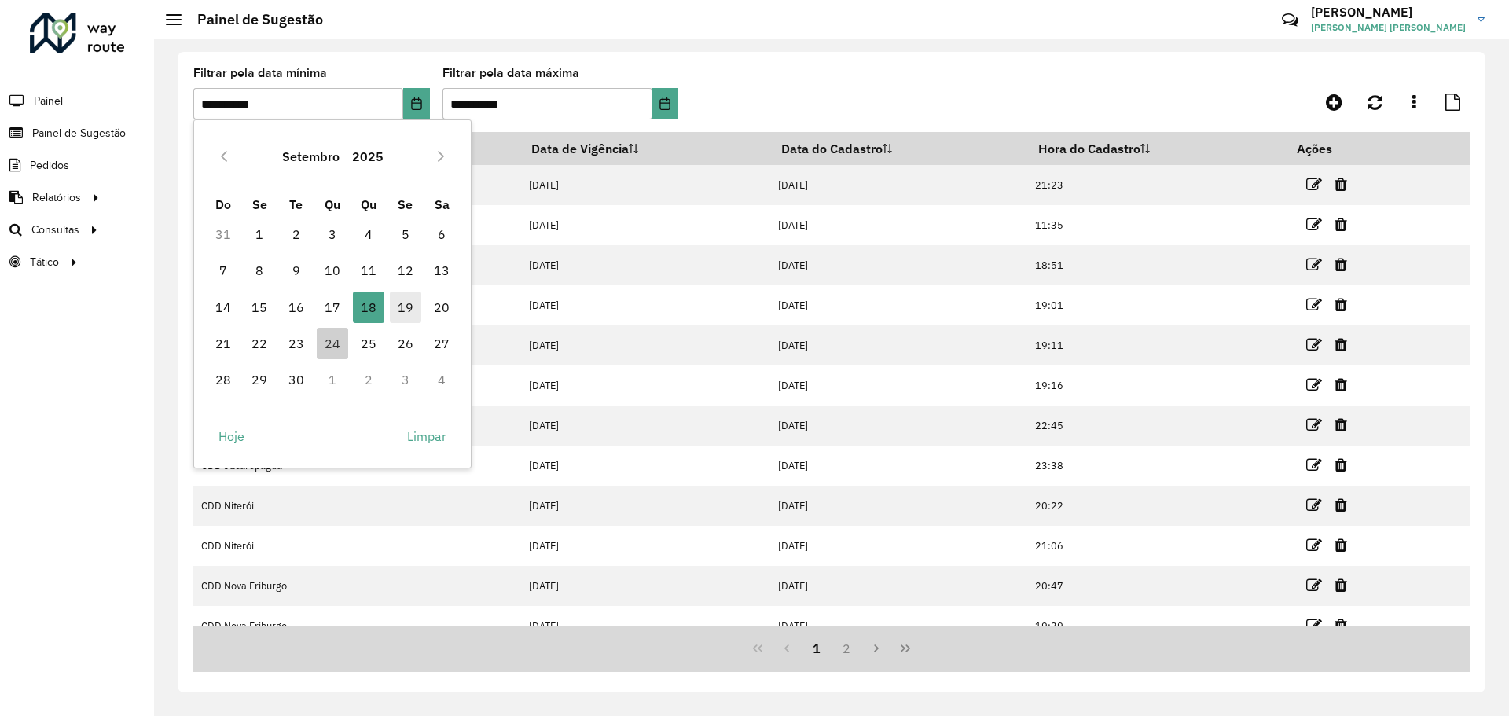
click at [399, 307] on span "19" at bounding box center [405, 307] width 31 height 31
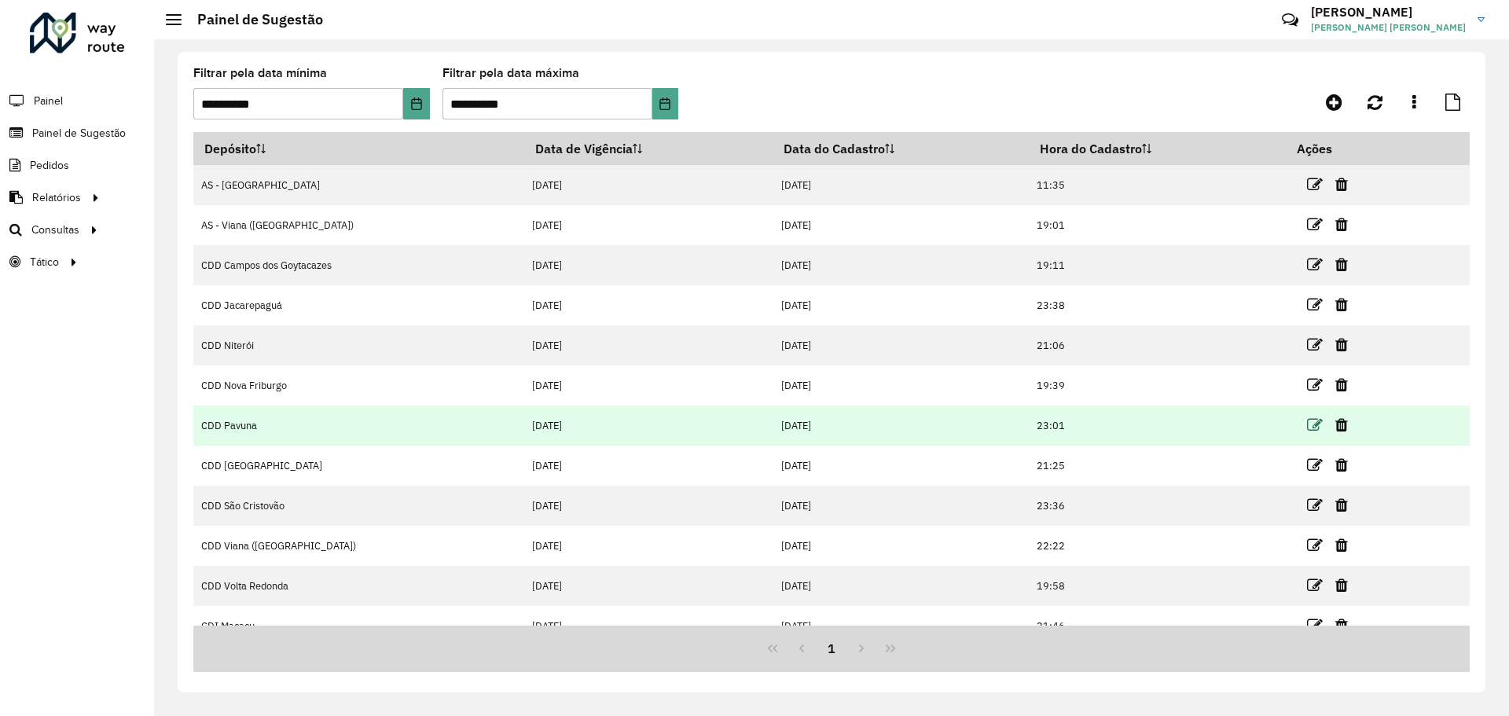
click at [1307, 424] on icon at bounding box center [1315, 425] width 16 height 16
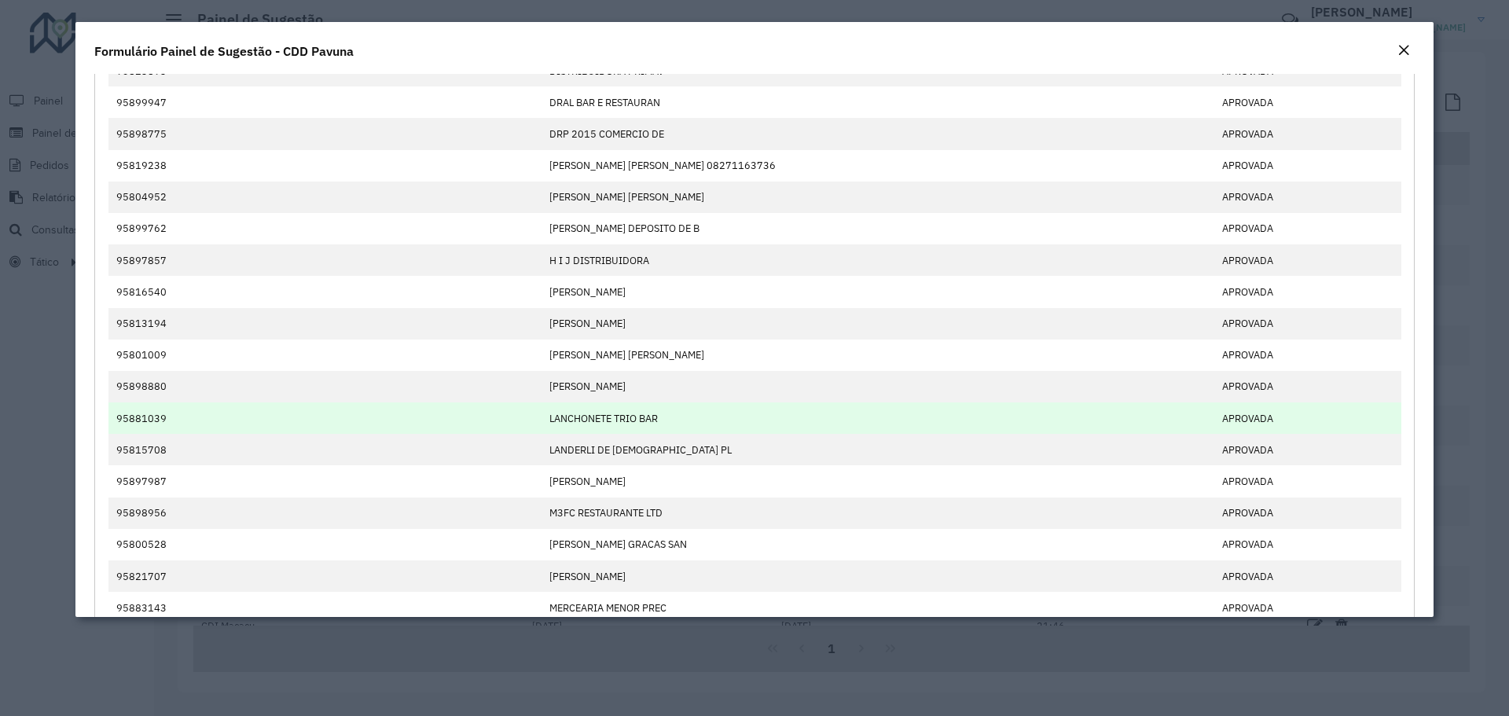
scroll to position [536, 0]
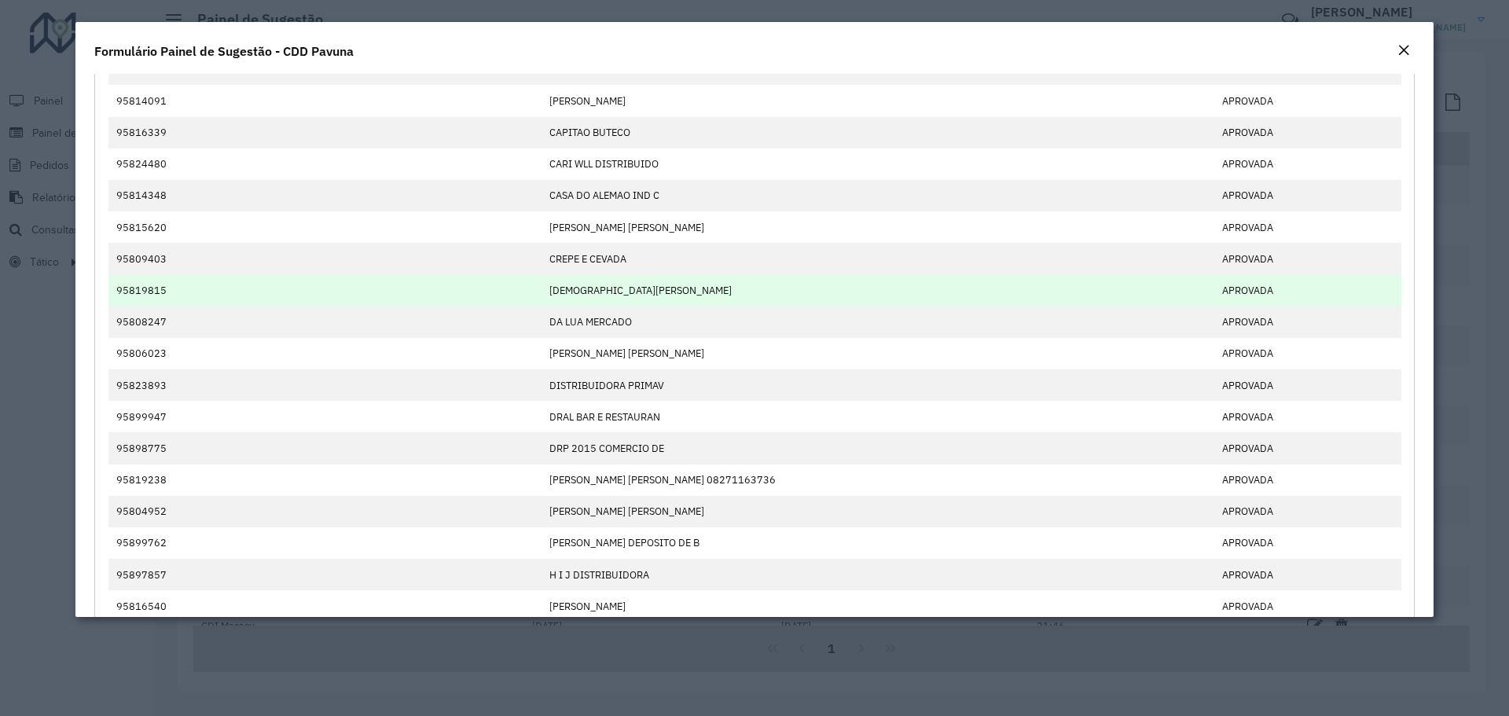
click at [1016, 299] on td "[DEMOGRAPHIC_DATA][PERSON_NAME]" at bounding box center [877, 289] width 673 height 31
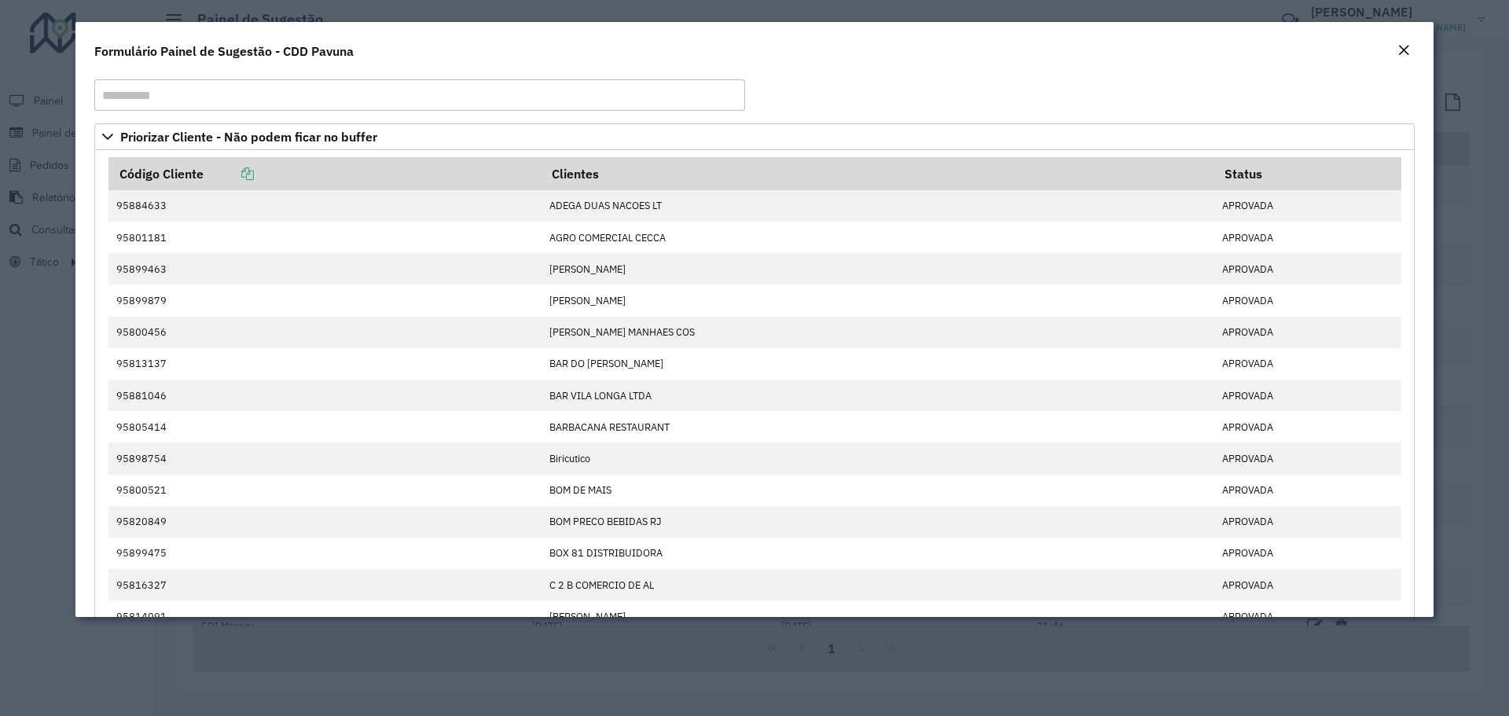
scroll to position [0, 0]
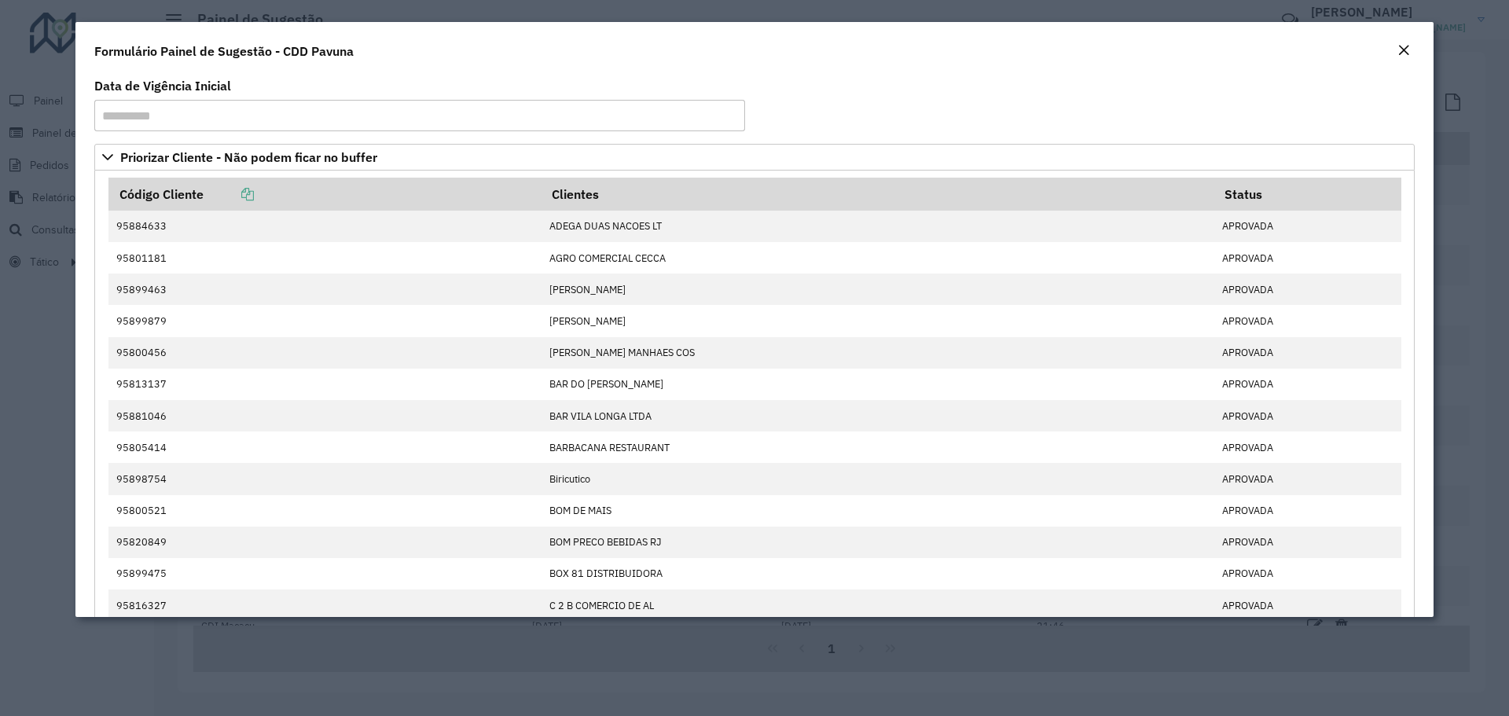
click at [1409, 48] on em "Close" at bounding box center [1404, 50] width 13 height 13
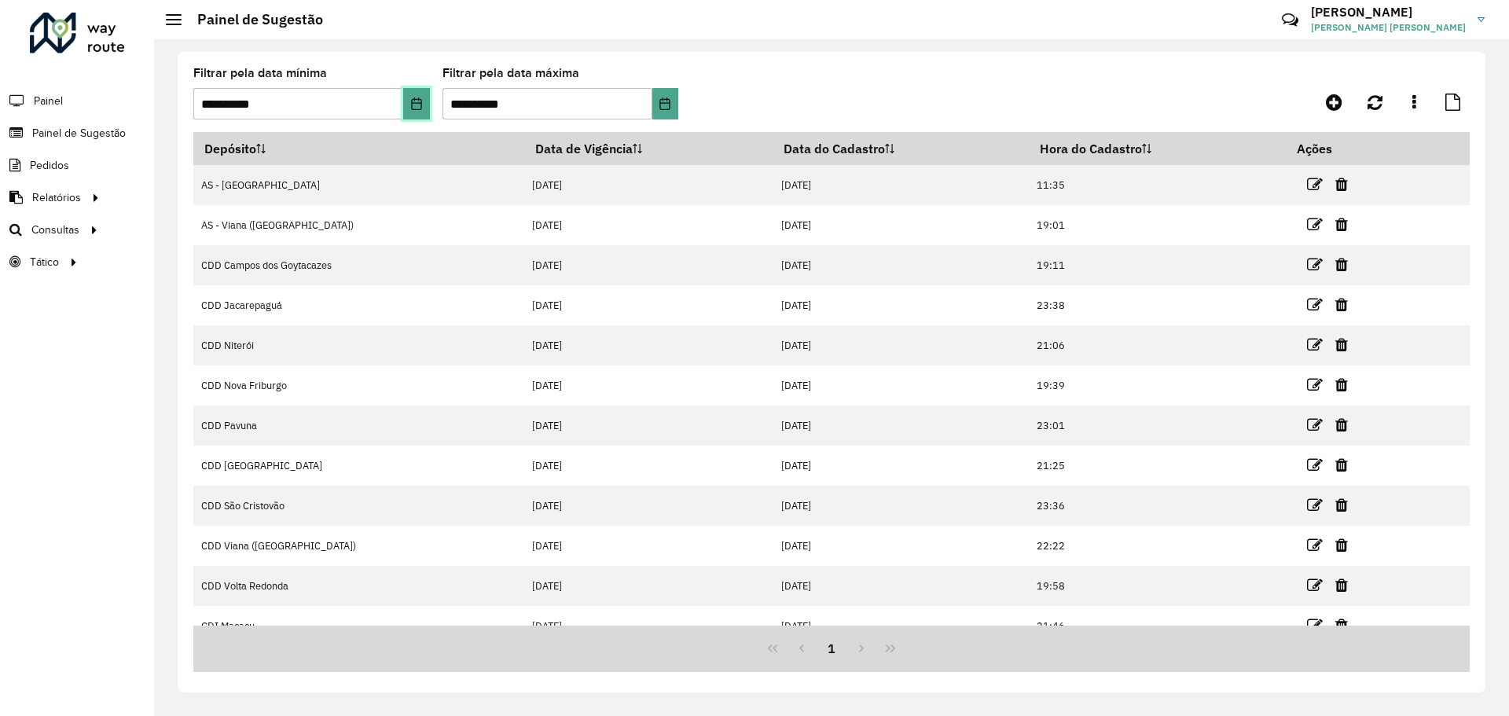
click at [419, 105] on icon "Choose Date" at bounding box center [416, 103] width 13 height 13
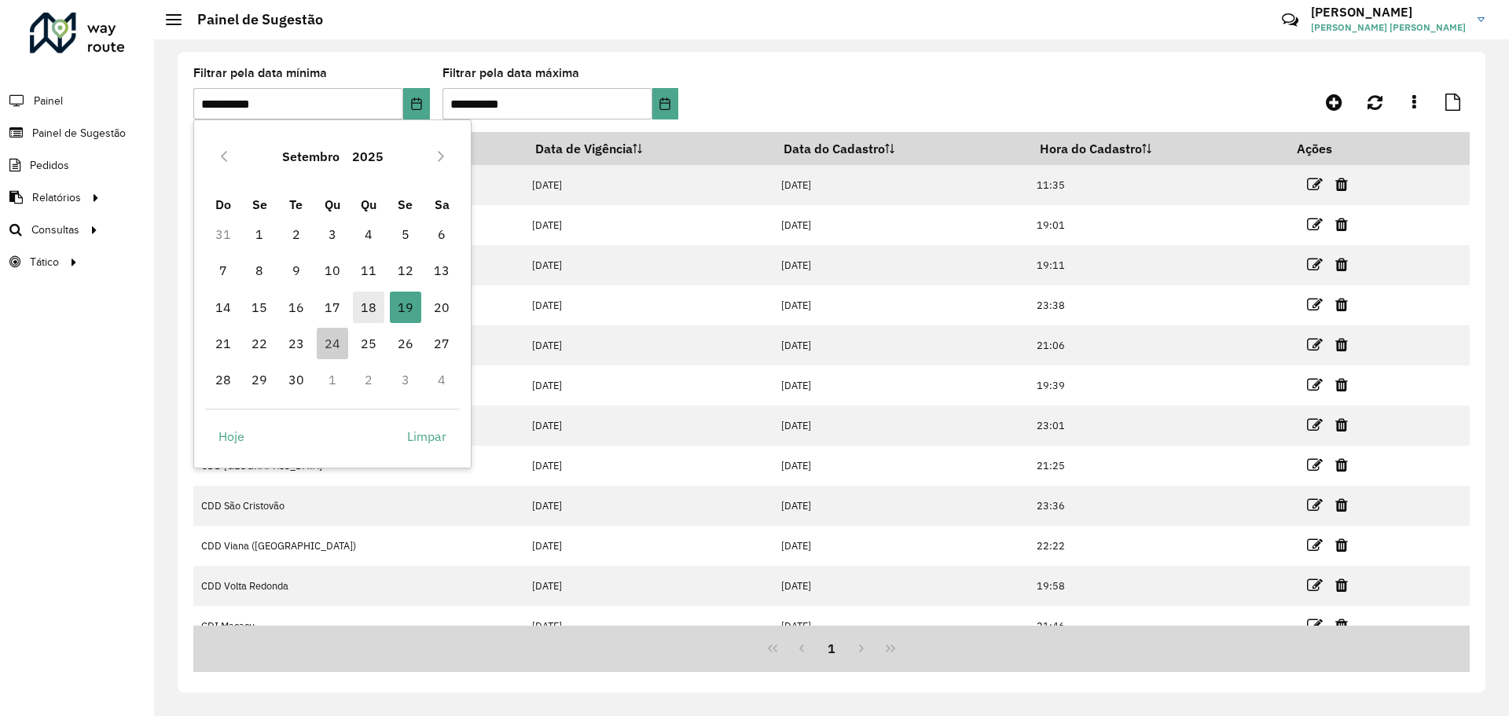
click at [366, 301] on span "18" at bounding box center [368, 307] width 31 height 31
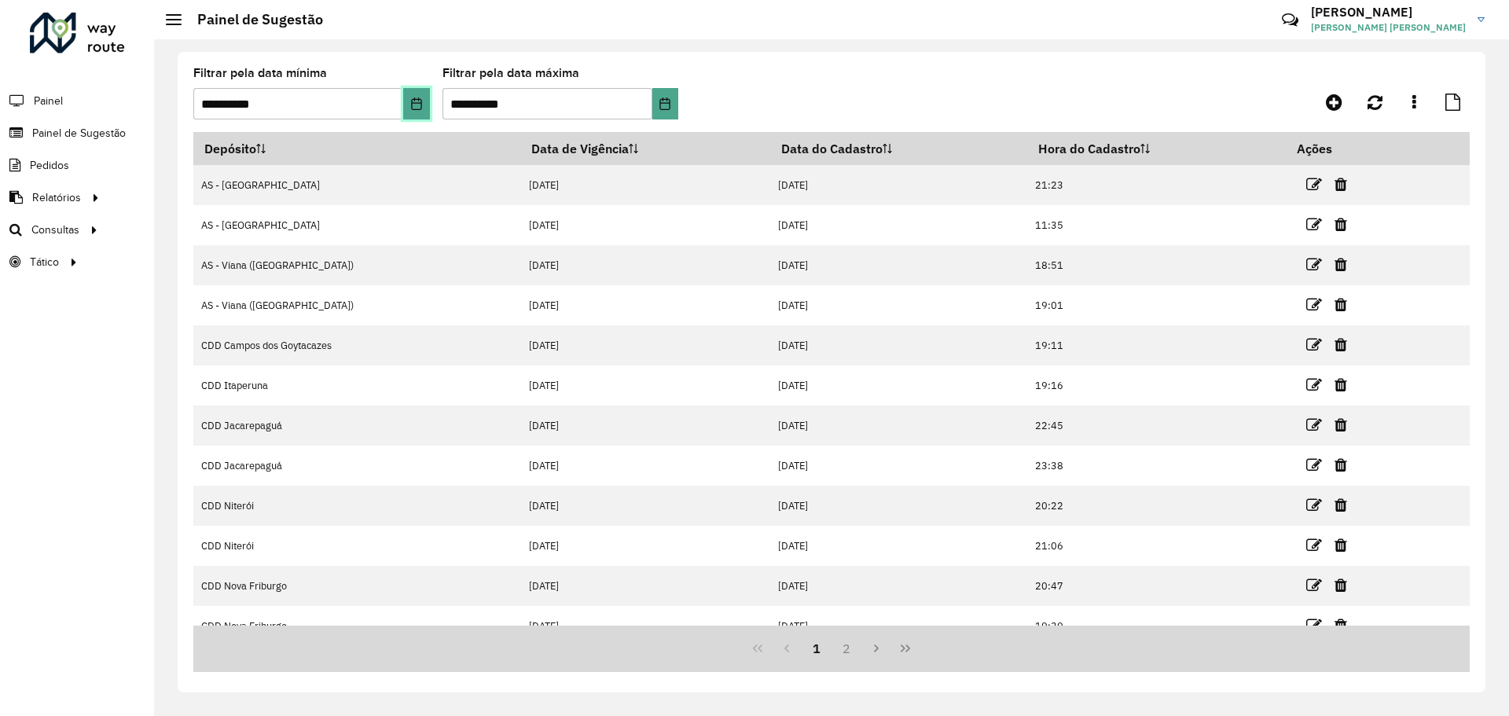
click at [417, 101] on icon "Choose Date" at bounding box center [416, 103] width 13 height 13
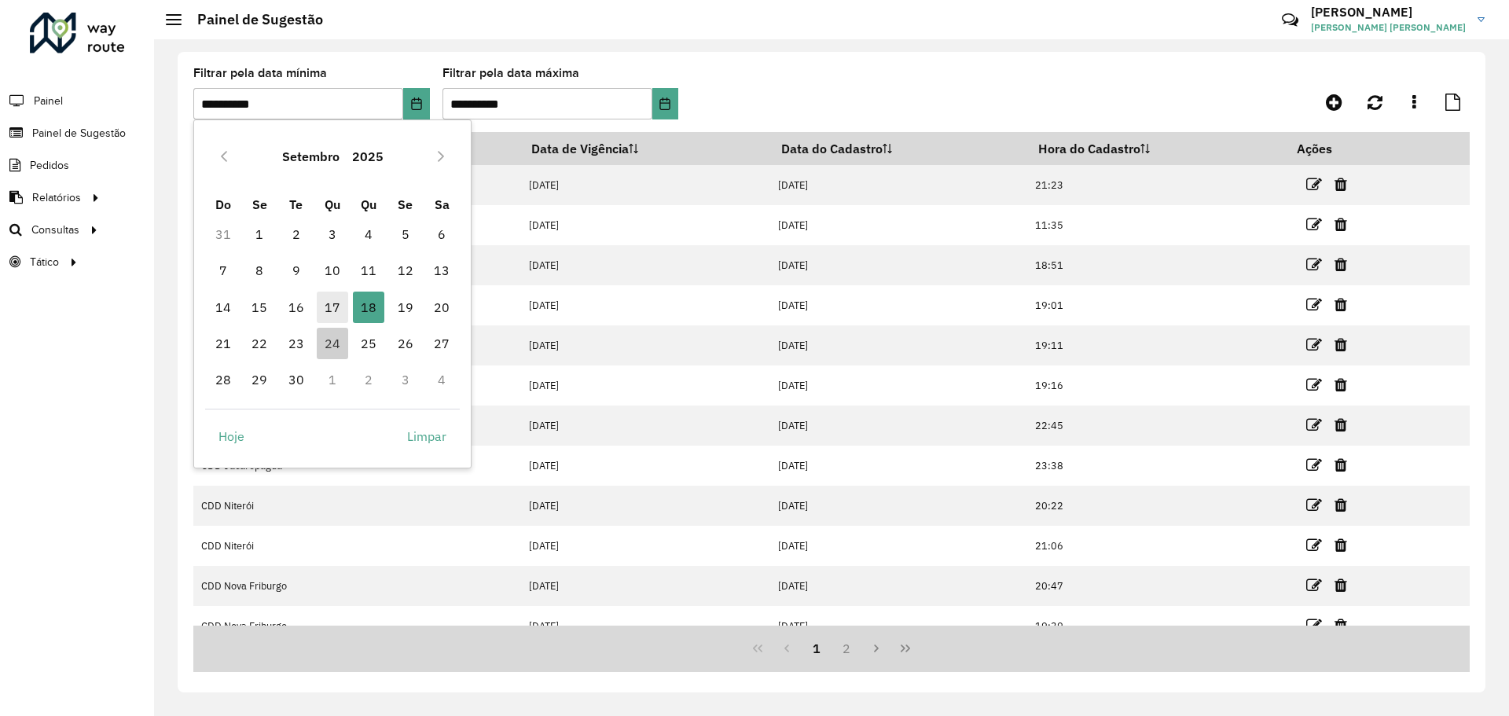
click at [339, 303] on span "17" at bounding box center [332, 307] width 31 height 31
type input "**********"
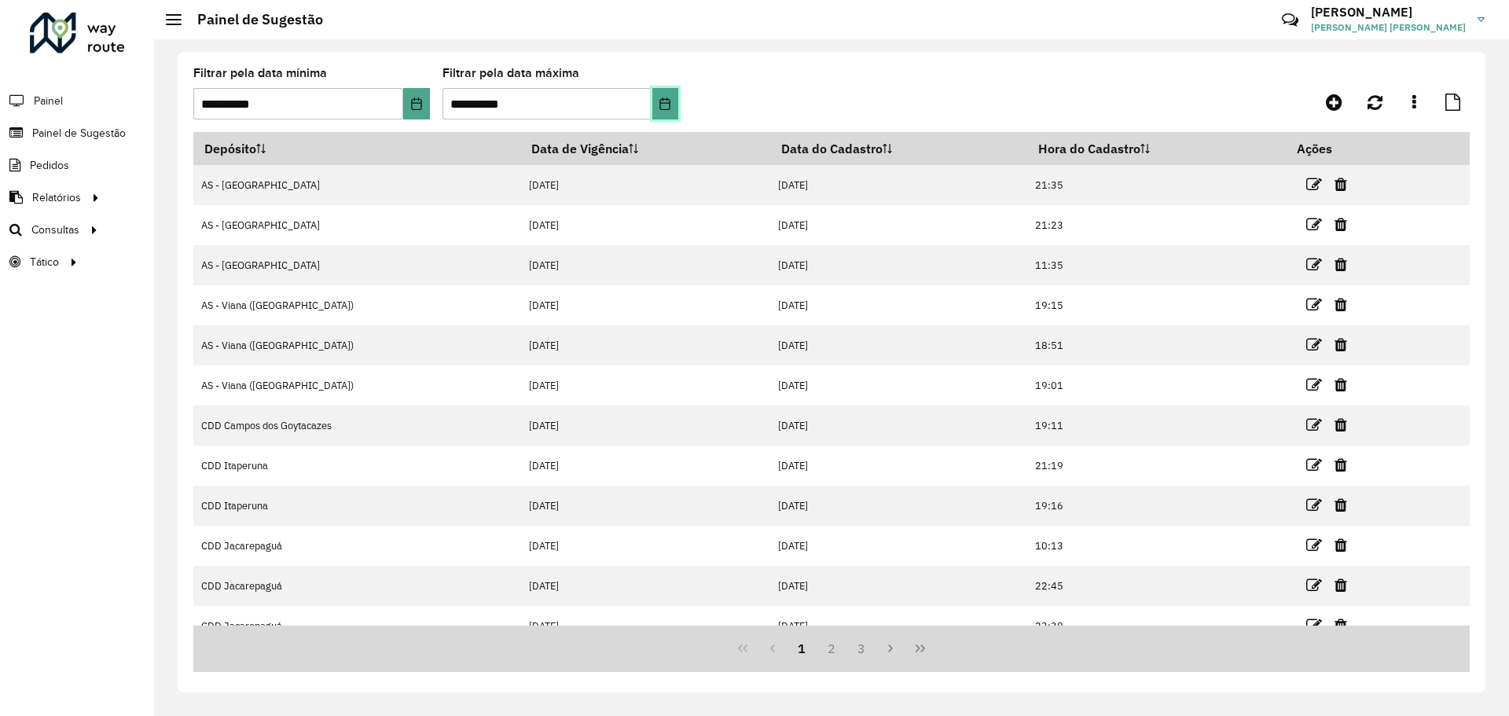
click at [666, 105] on icon "Choose Date" at bounding box center [665, 103] width 13 height 13
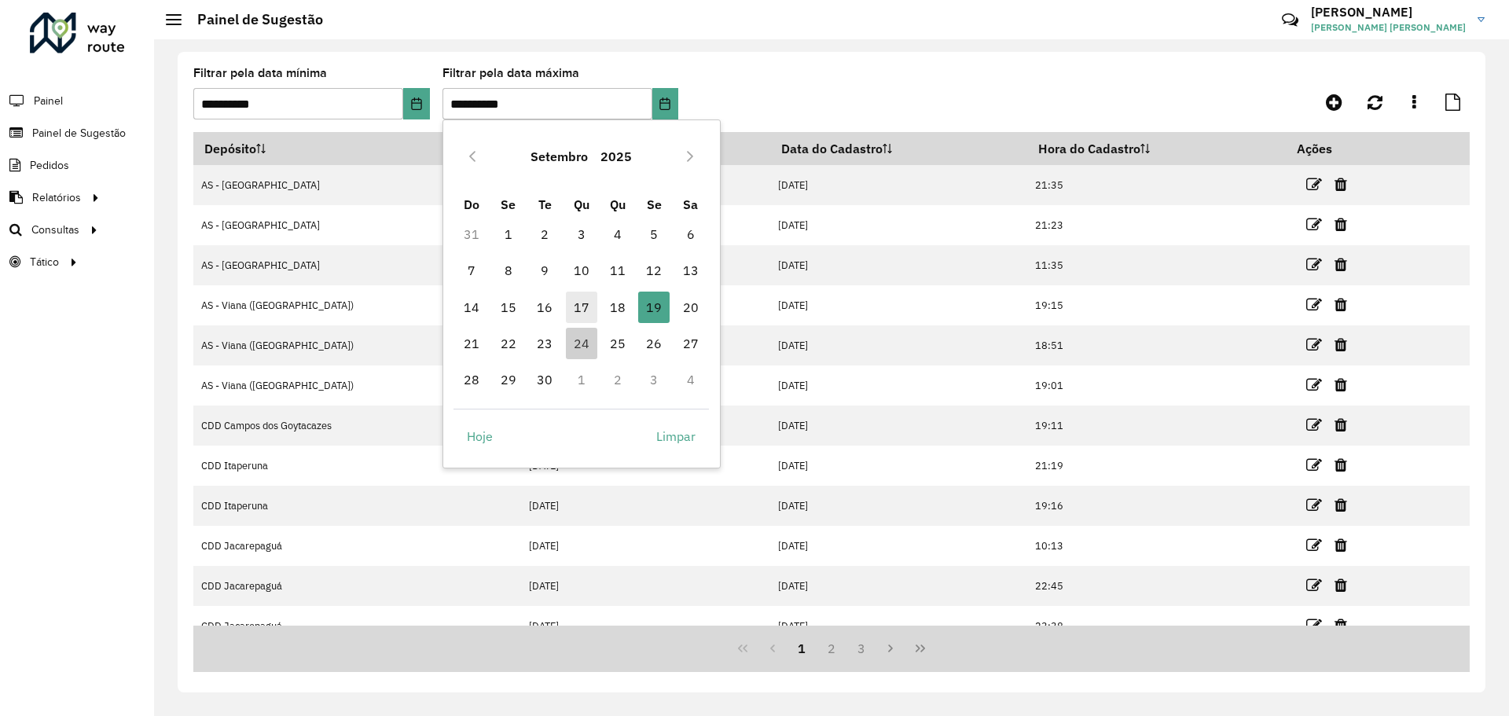
click at [583, 306] on span "17" at bounding box center [581, 307] width 31 height 31
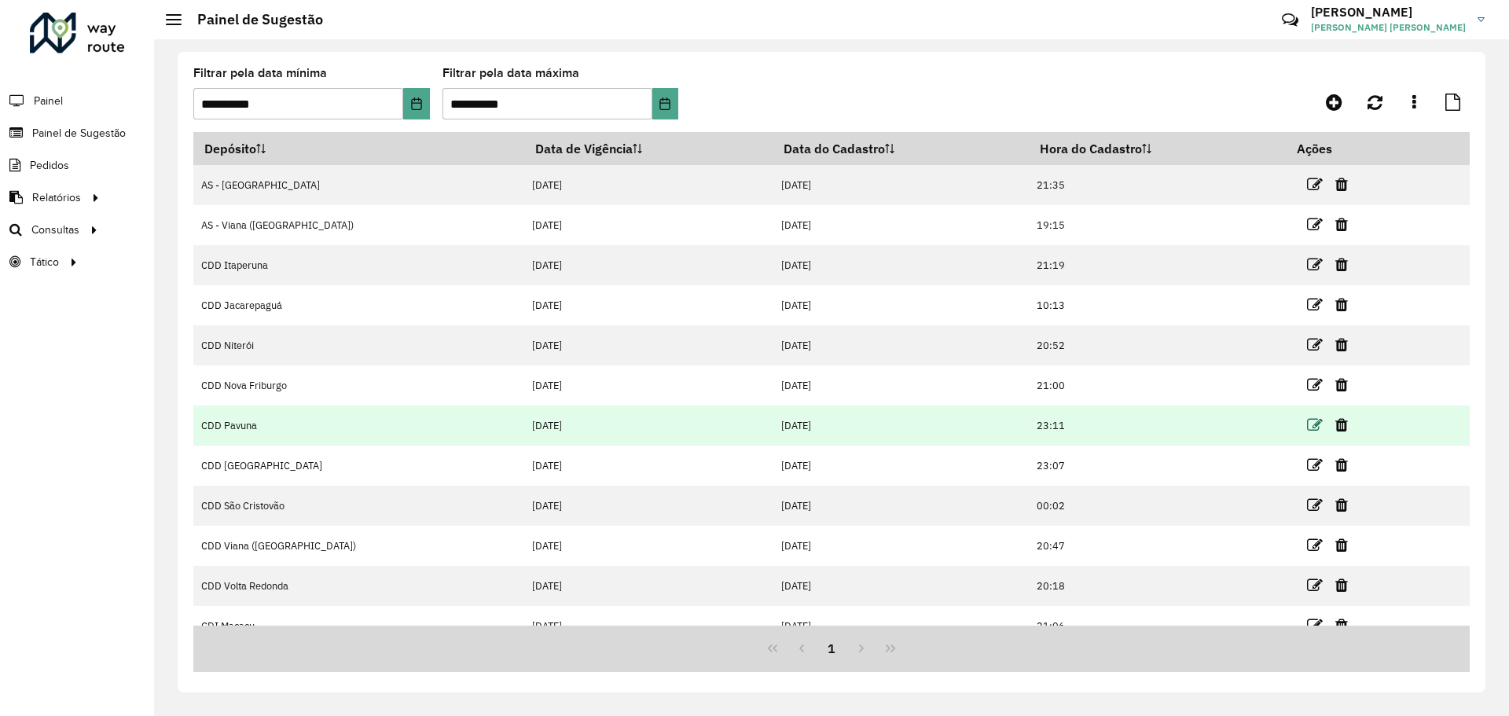
click at [1307, 421] on icon at bounding box center [1315, 425] width 16 height 16
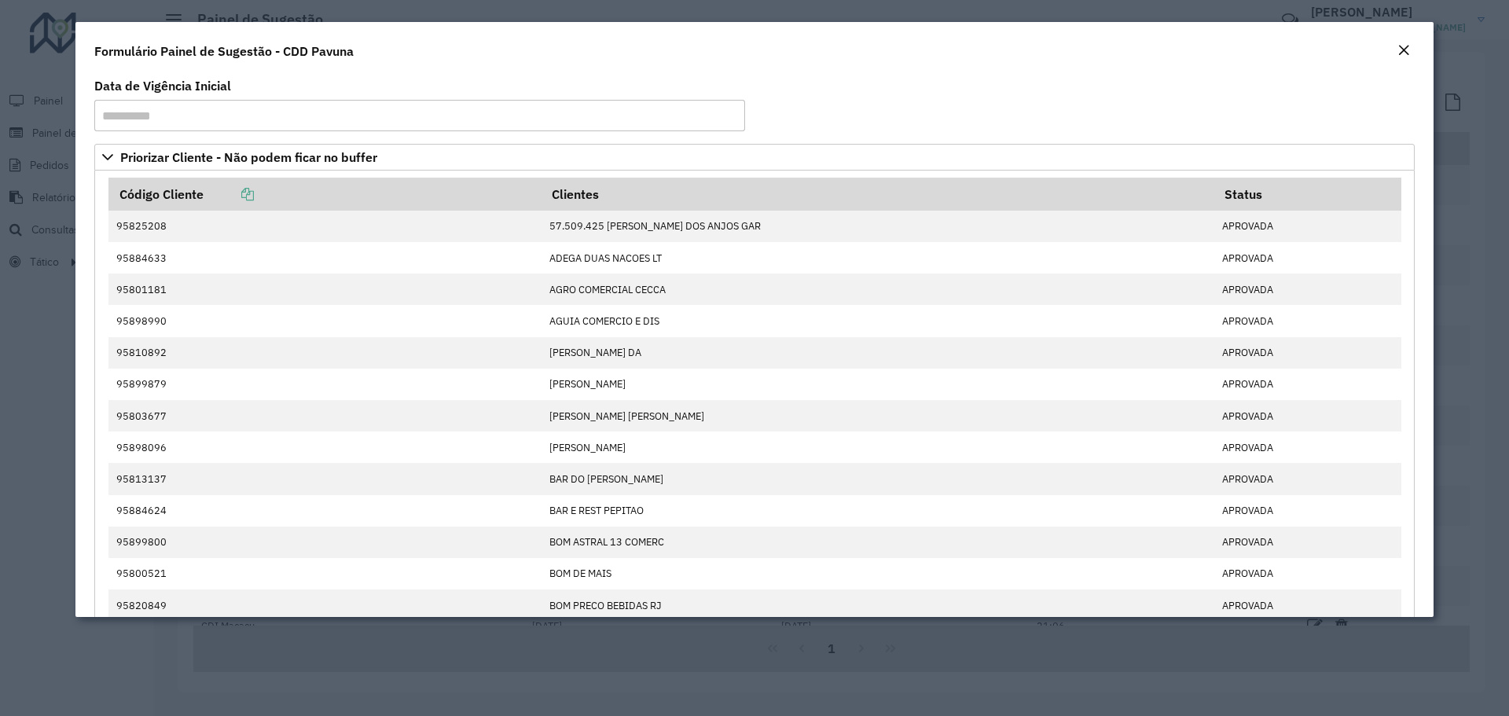
click at [1414, 43] on button "Close" at bounding box center [1404, 51] width 22 height 20
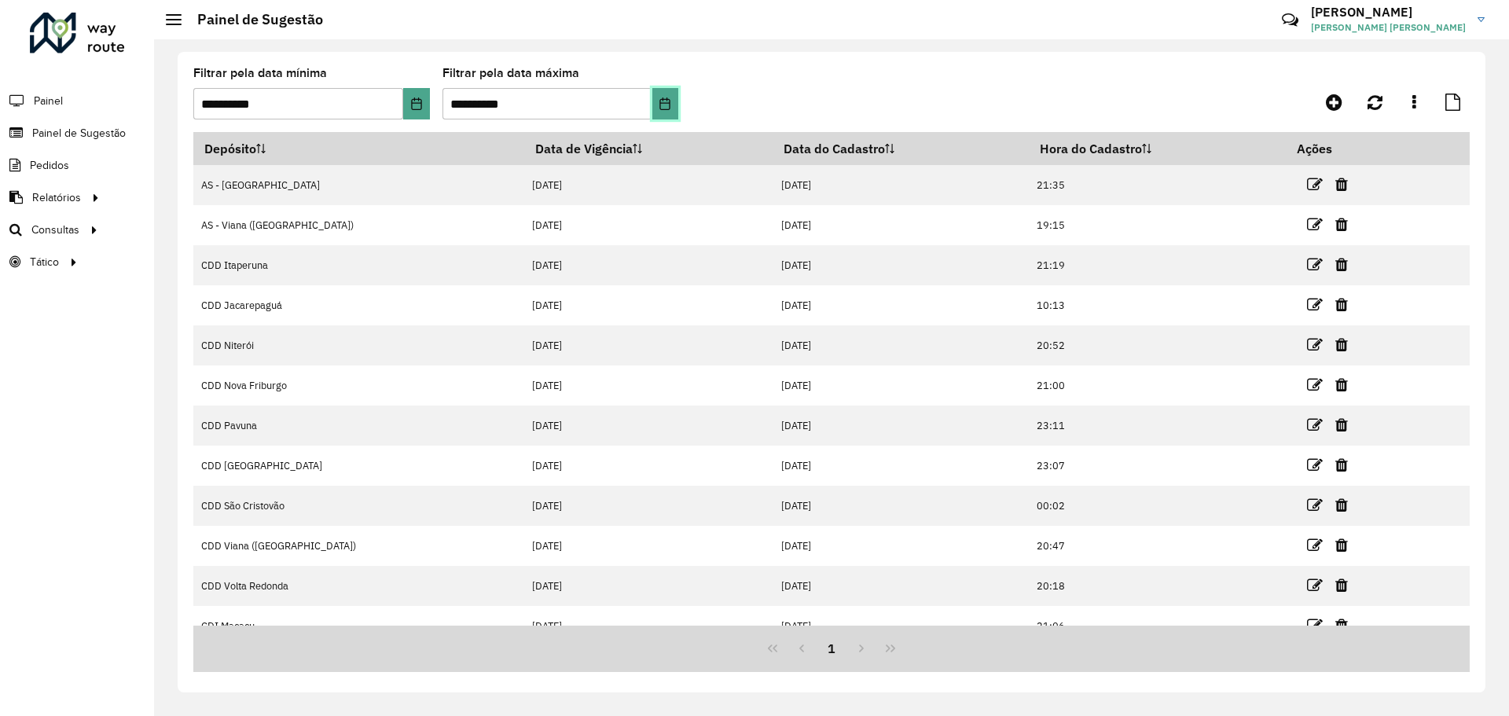
click at [665, 103] on icon "Choose Date" at bounding box center [665, 103] width 10 height 13
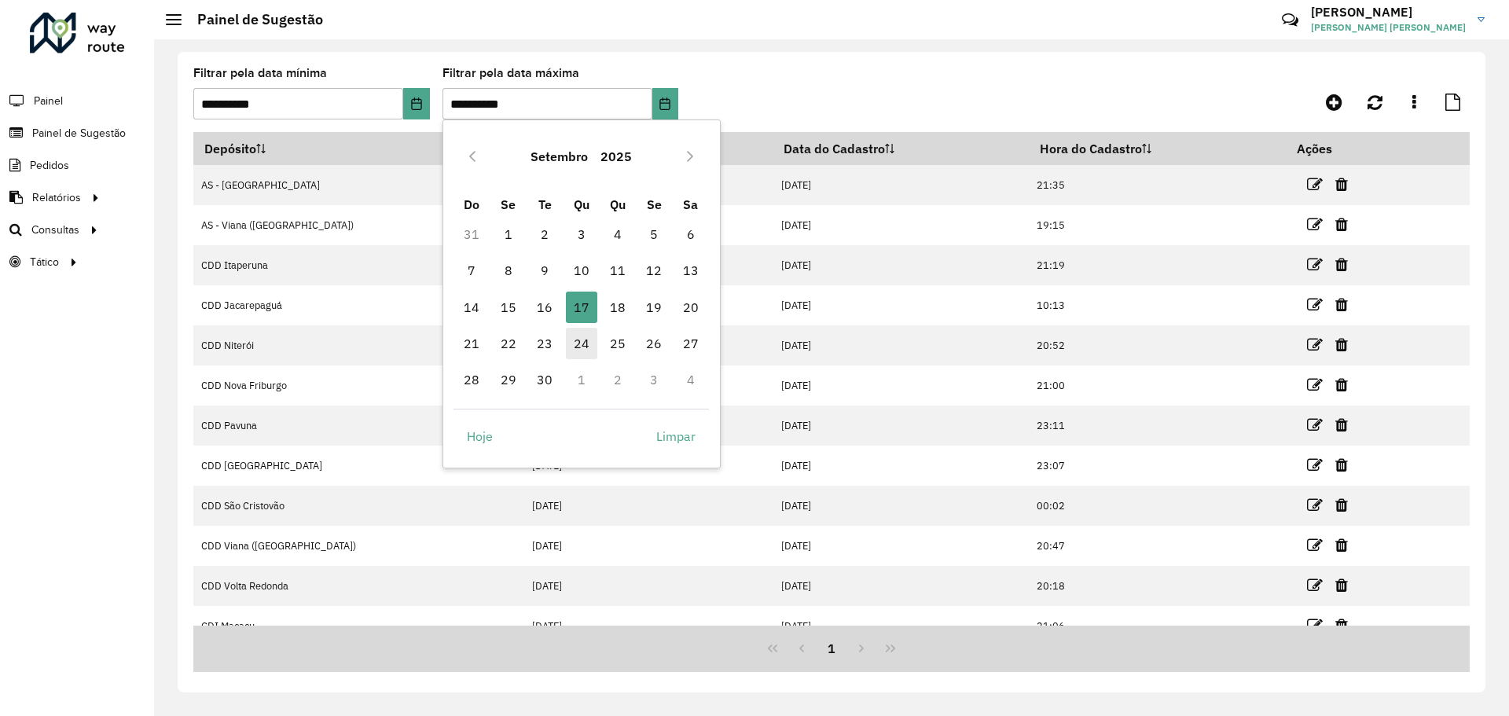
click at [586, 345] on span "24" at bounding box center [581, 343] width 31 height 31
type input "**********"
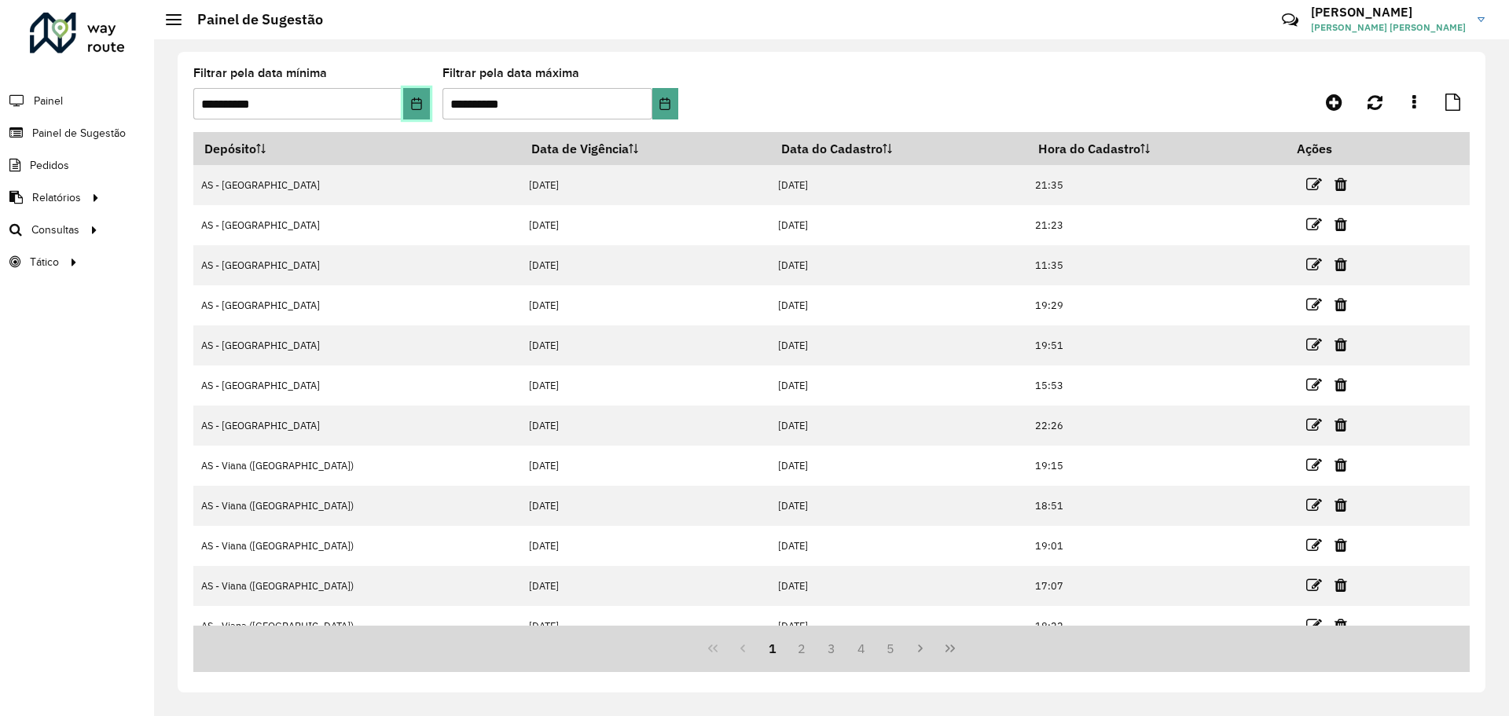
click at [418, 108] on icon "Choose Date" at bounding box center [416, 103] width 13 height 13
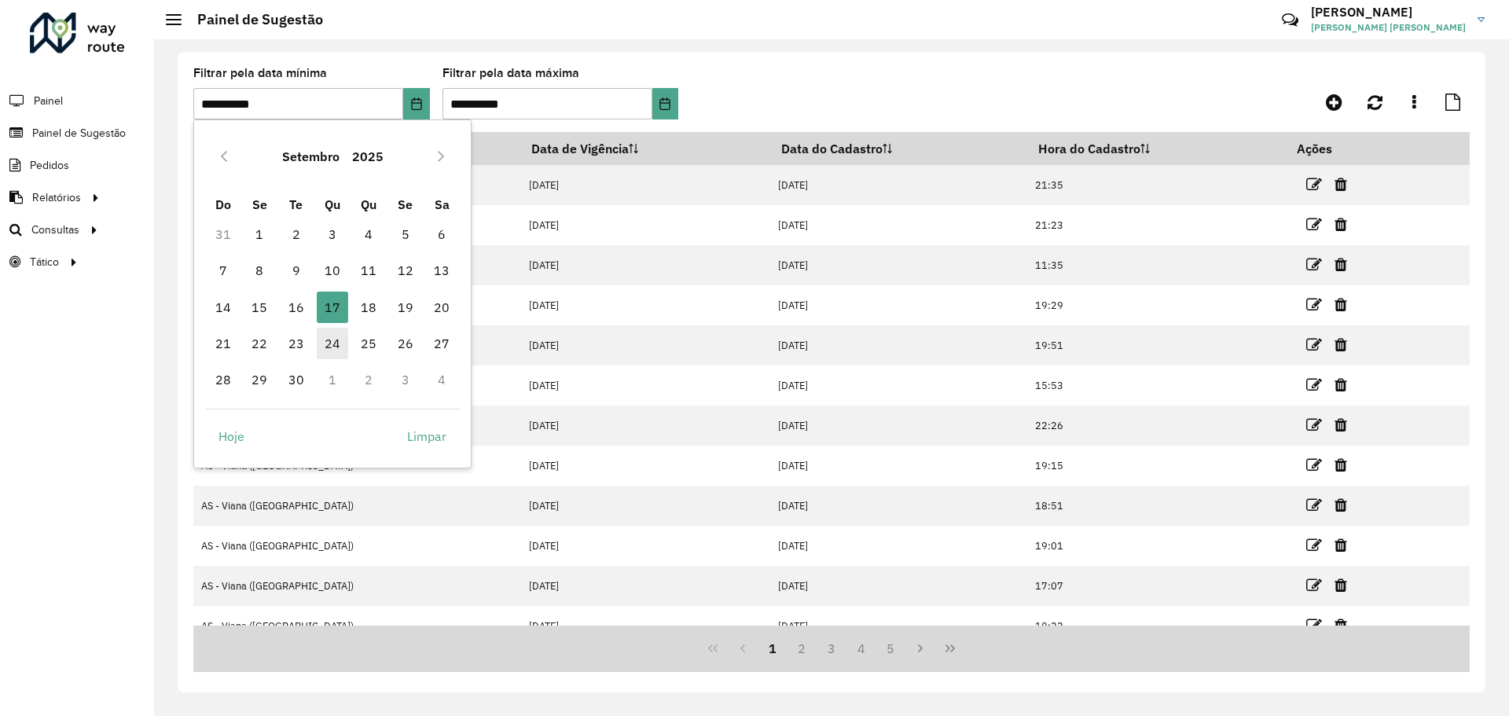
click at [336, 350] on span "24" at bounding box center [332, 343] width 31 height 31
type input "**********"
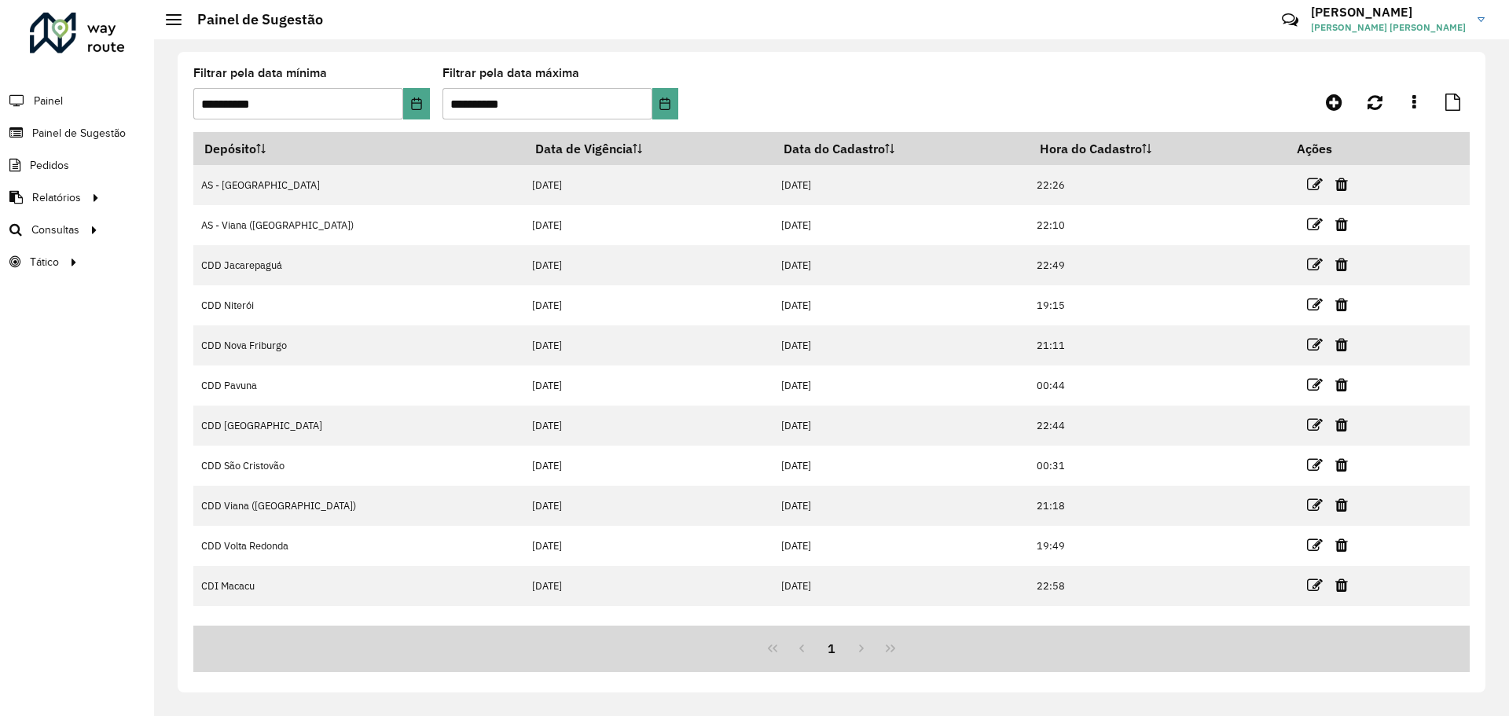
click at [678, 102] on formly-group "**********" at bounding box center [665, 100] width 945 height 64
click at [671, 103] on icon "Choose Date" at bounding box center [665, 103] width 10 height 13
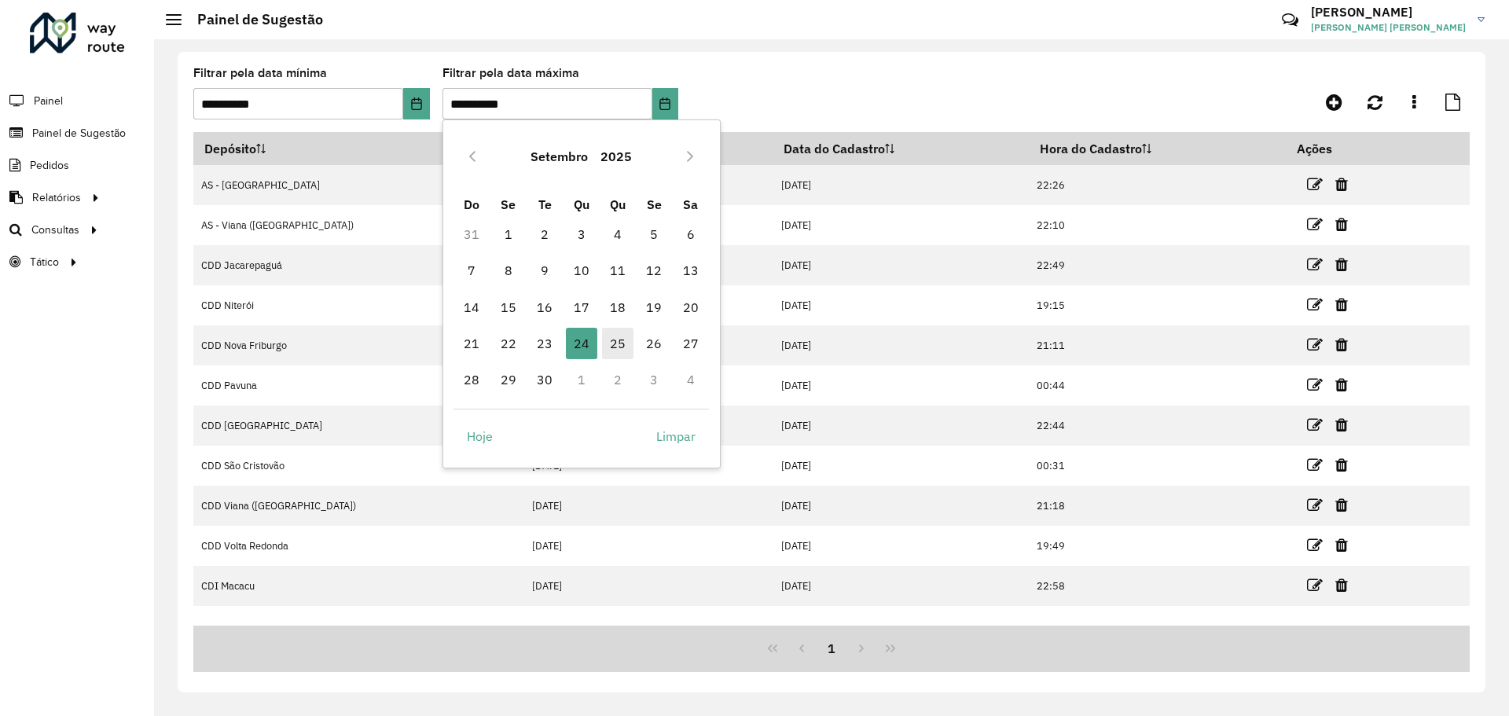
click at [618, 341] on span "25" at bounding box center [617, 343] width 31 height 31
type input "**********"
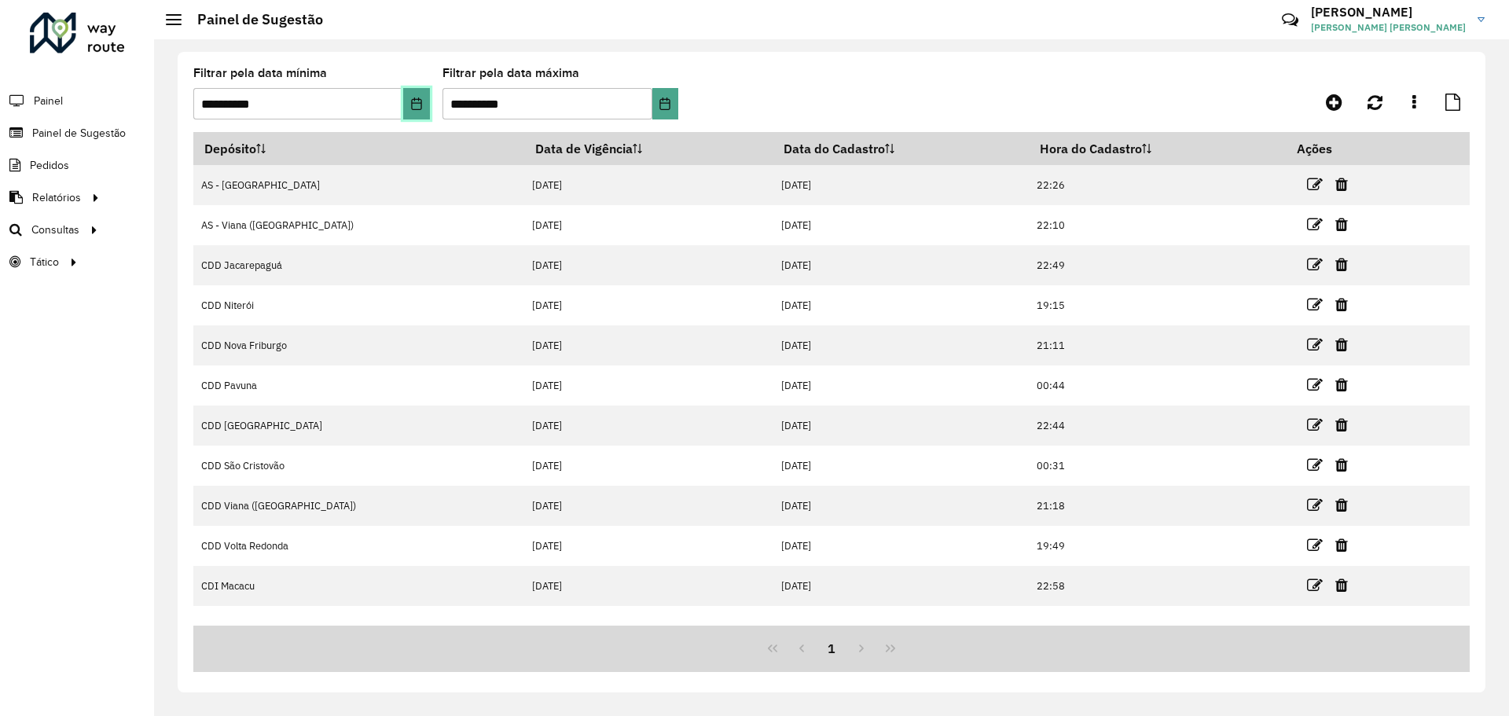
click at [418, 110] on button "Choose Date" at bounding box center [416, 103] width 26 height 31
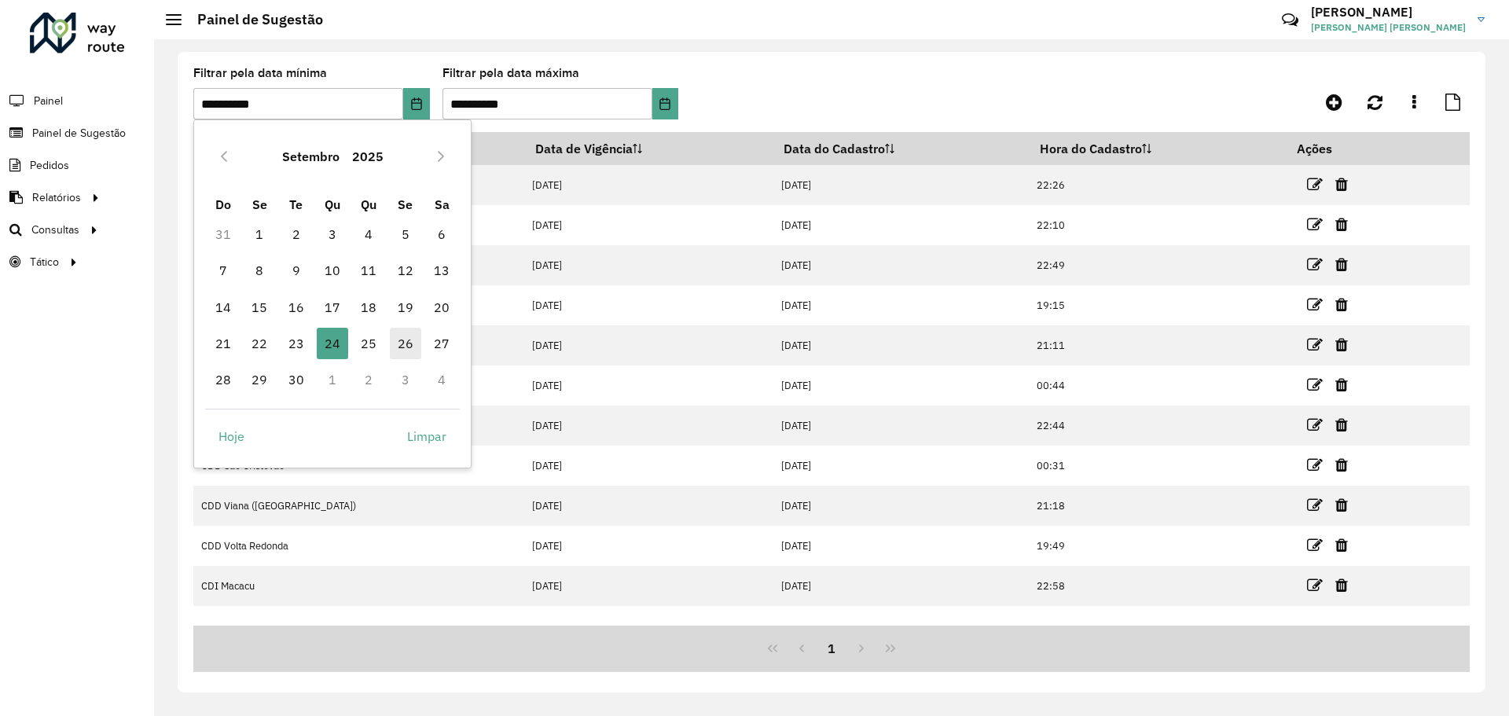
drag, startPoint x: 365, startPoint y: 345, endPoint x: 410, endPoint y: 338, distance: 46.1
click at [366, 345] on span "25" at bounding box center [368, 343] width 31 height 31
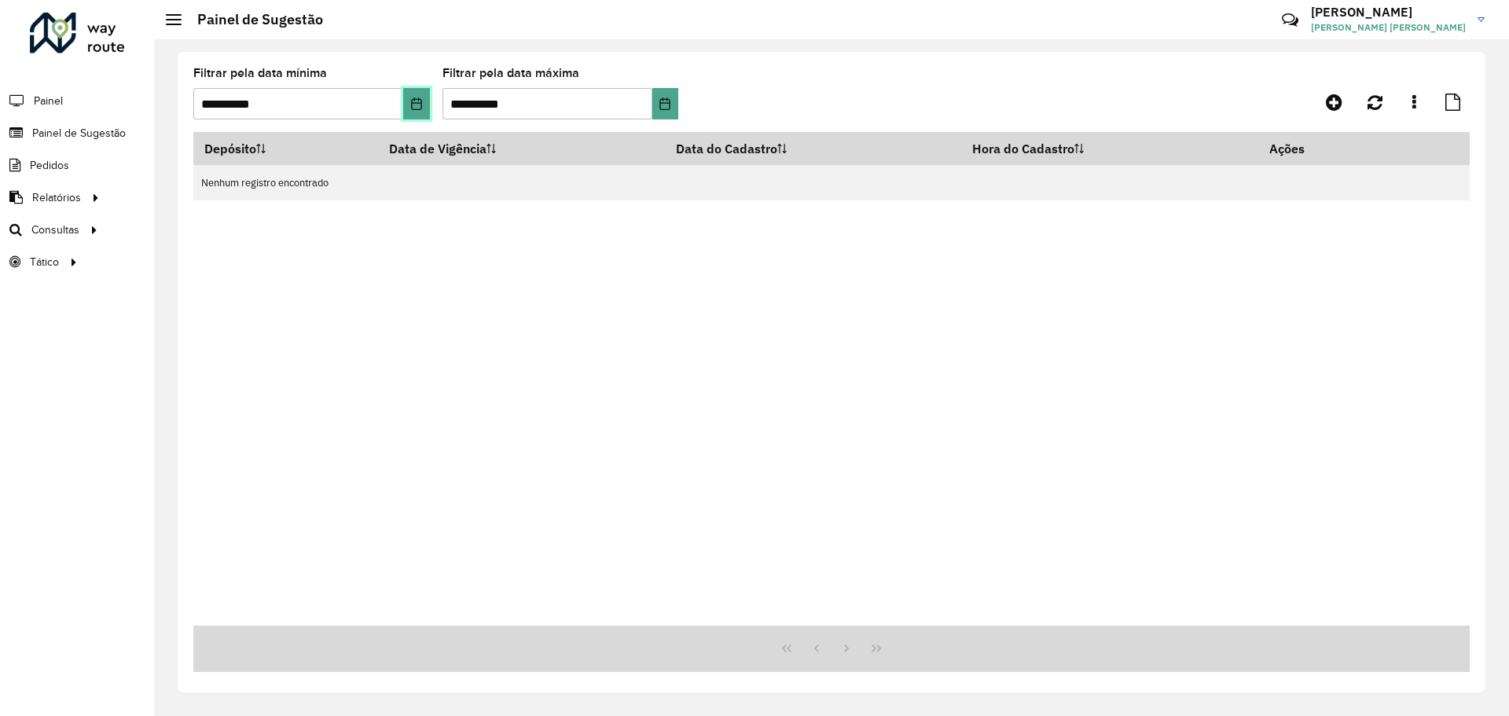
click at [420, 107] on icon "Choose Date" at bounding box center [416, 103] width 13 height 13
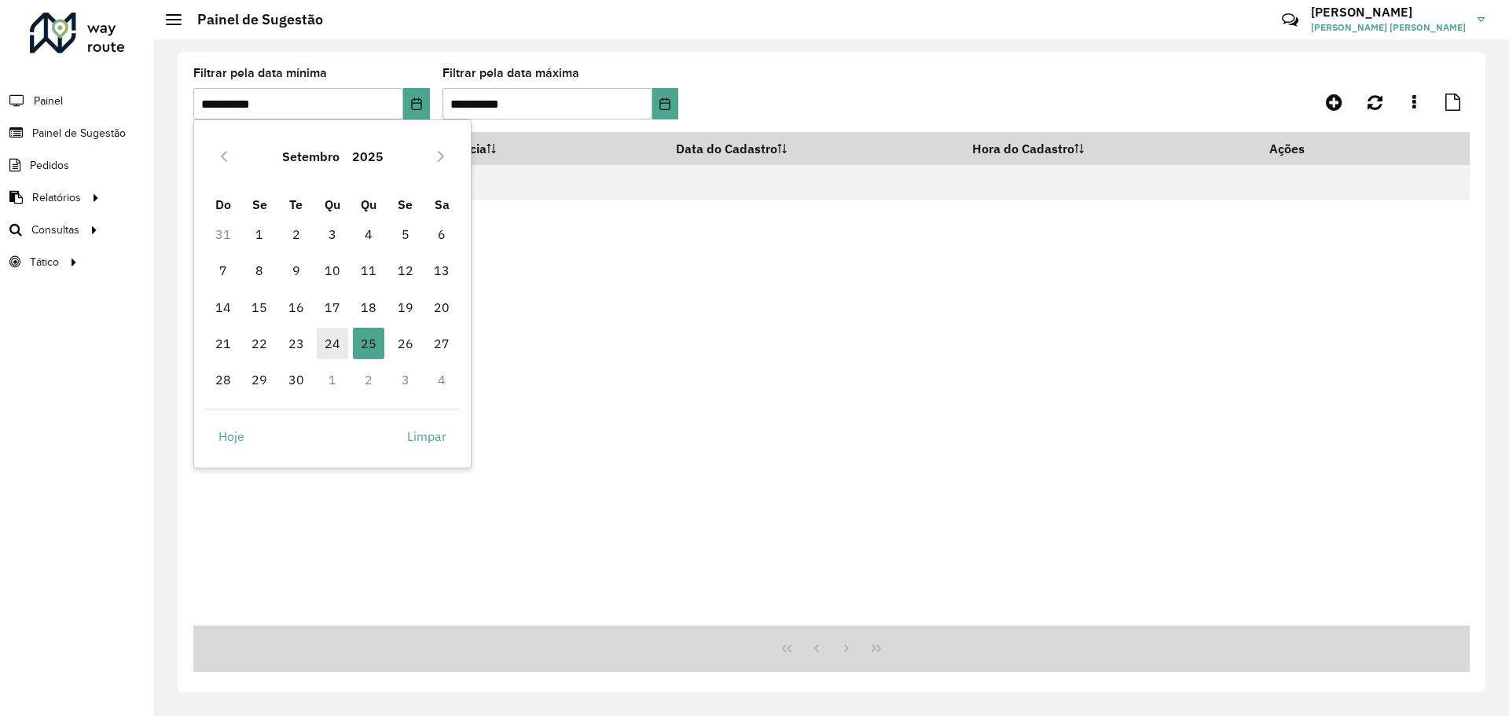
click at [333, 340] on span "24" at bounding box center [332, 343] width 31 height 31
type input "**********"
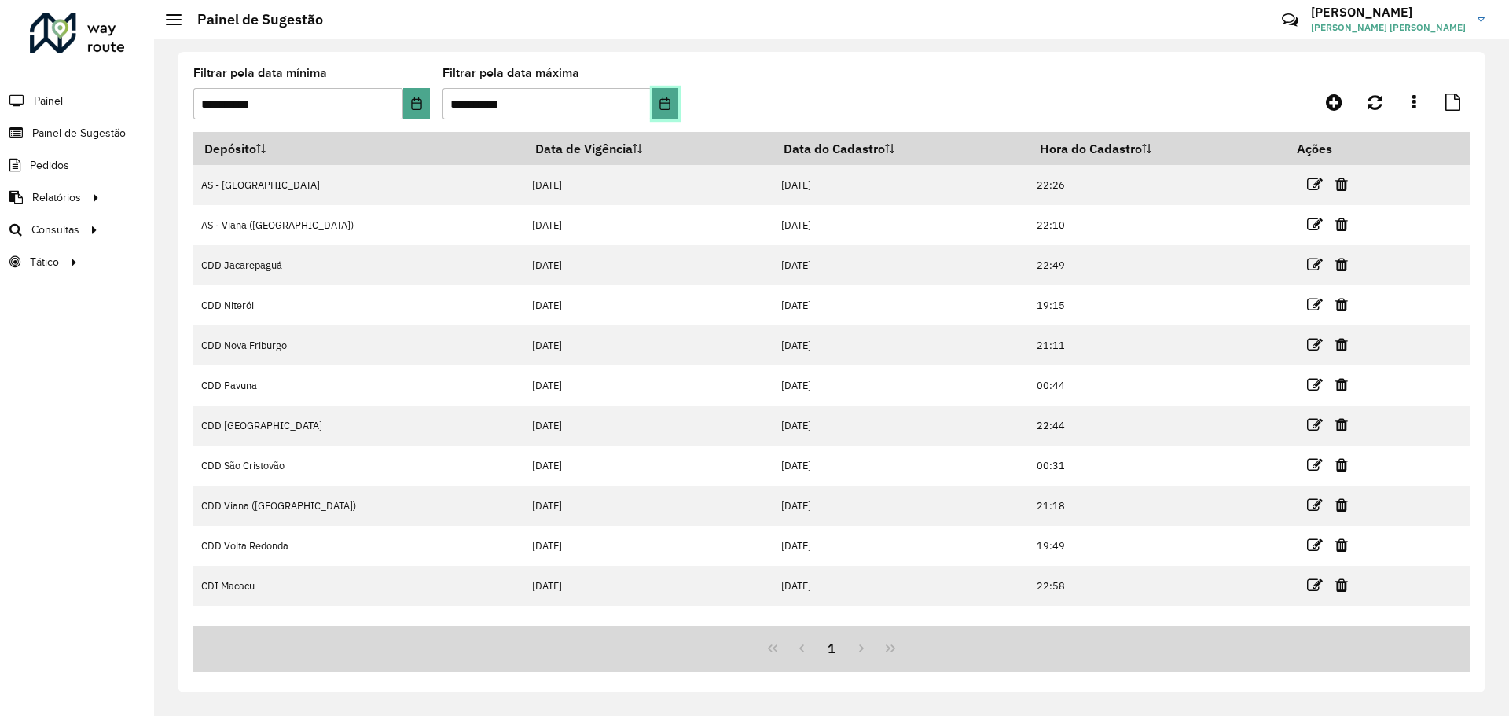
click at [664, 97] on icon "Choose Date" at bounding box center [665, 103] width 13 height 13
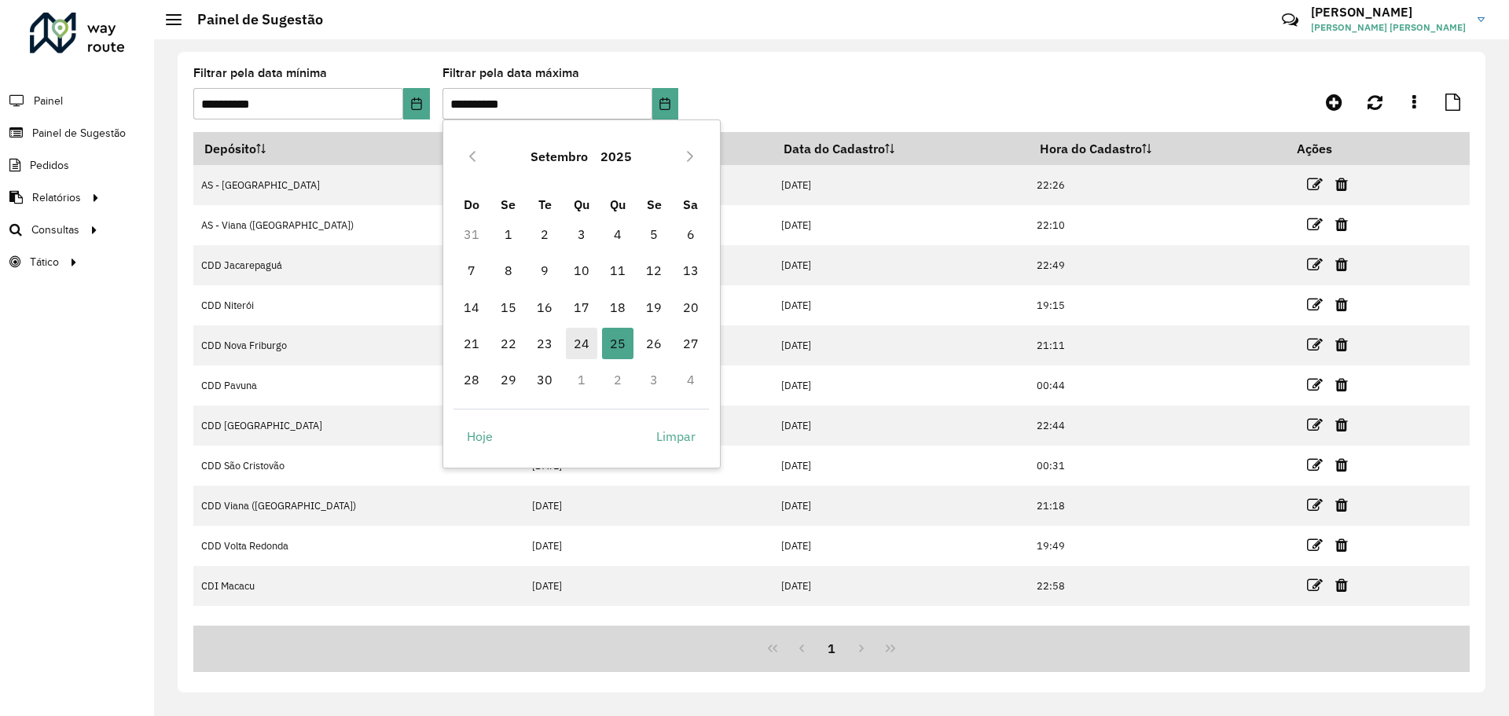
click at [570, 342] on span "24" at bounding box center [581, 343] width 31 height 31
type input "**********"
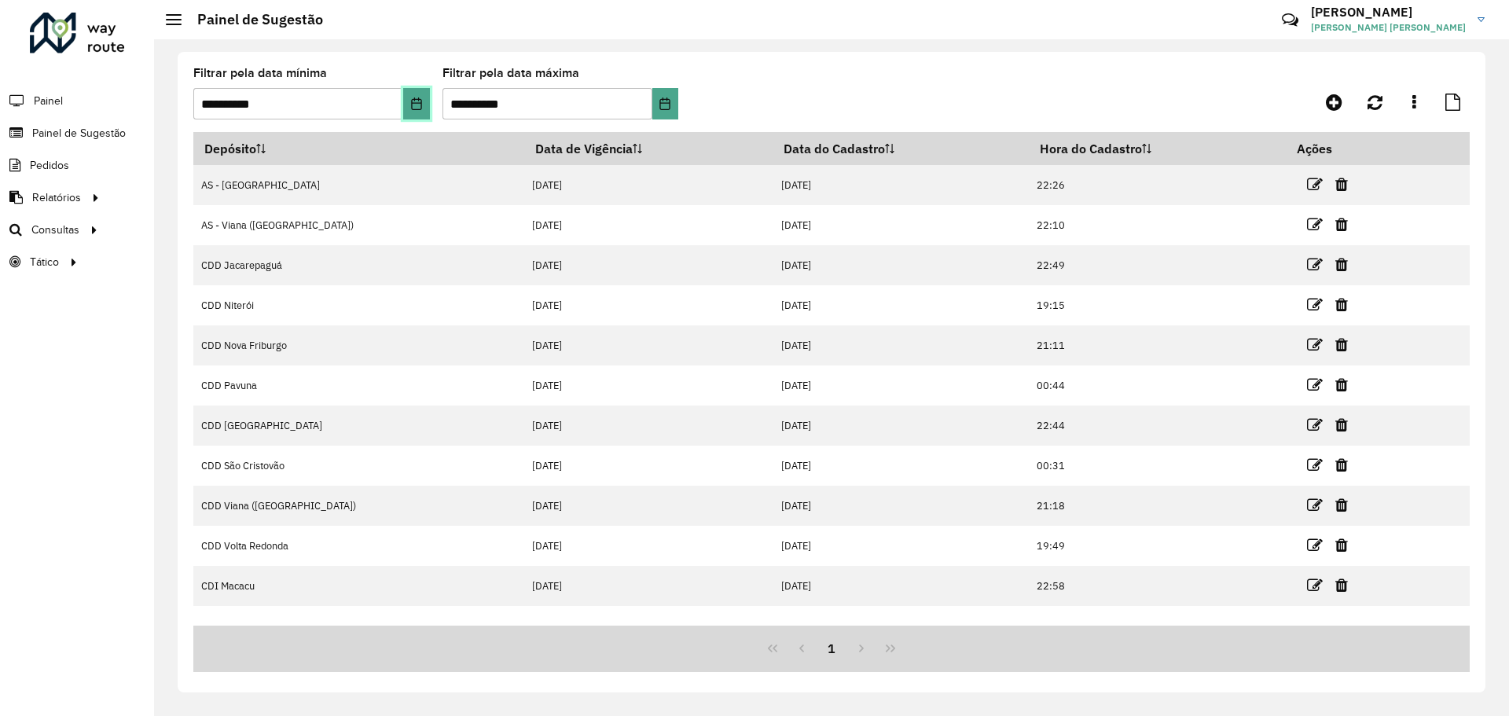
click at [414, 101] on icon "Choose Date" at bounding box center [416, 103] width 13 height 13
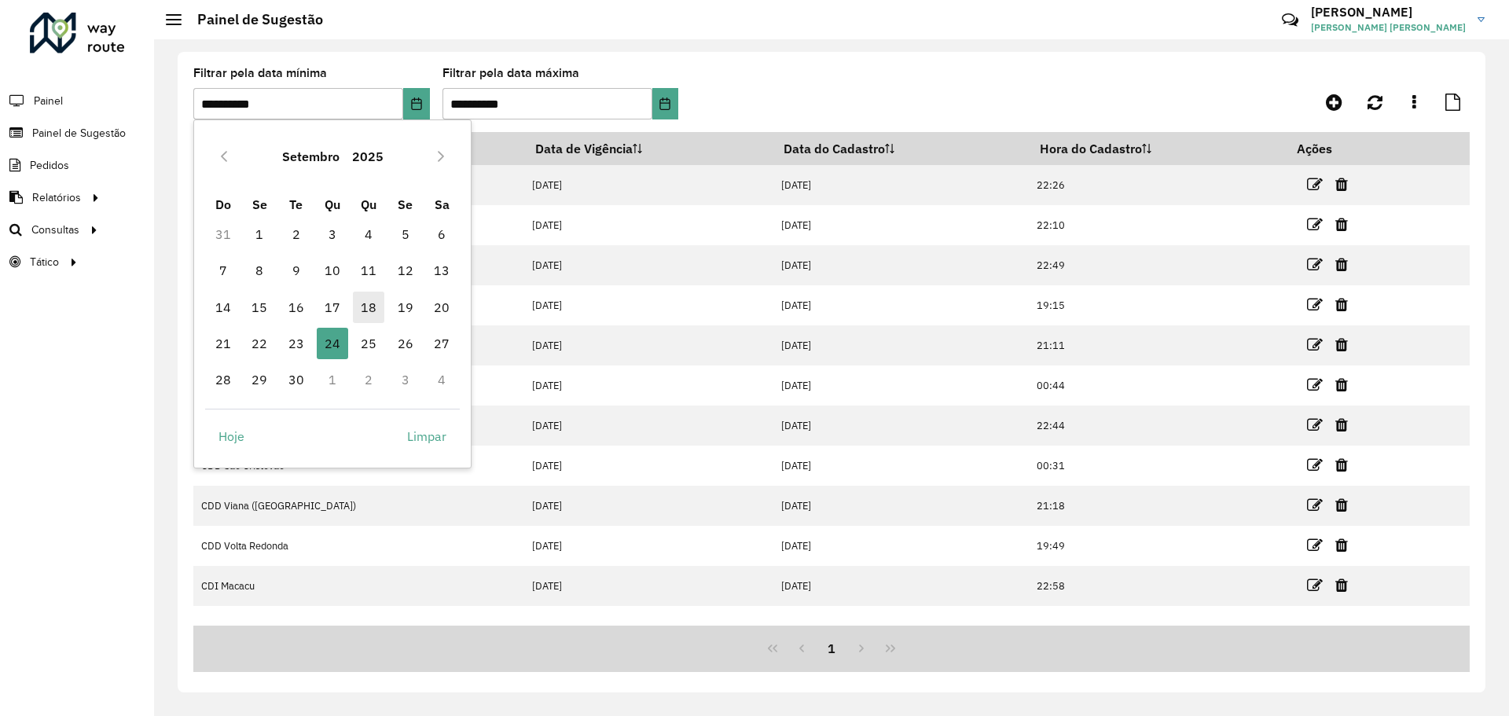
click at [373, 312] on span "18" at bounding box center [368, 307] width 31 height 31
type input "**********"
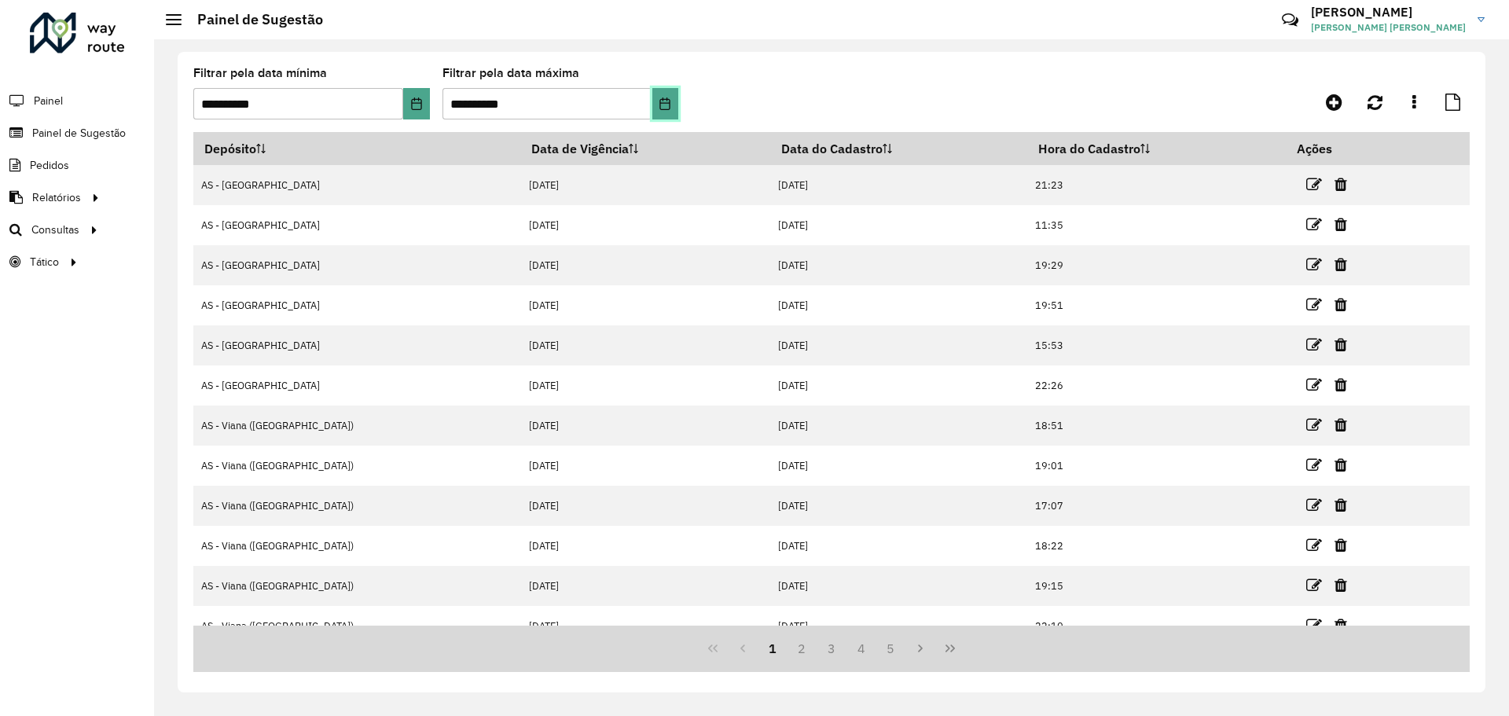
click at [673, 105] on button "Choose Date" at bounding box center [665, 103] width 26 height 31
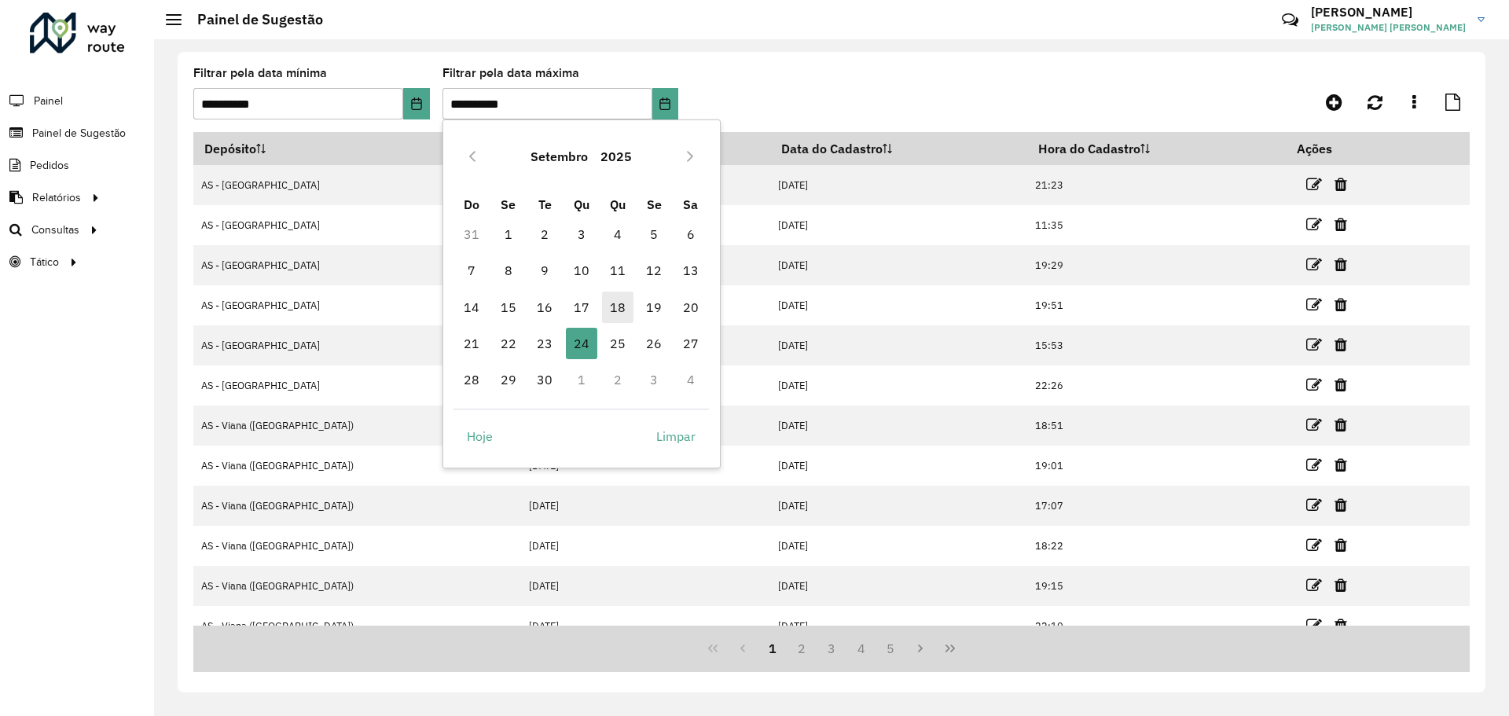
click at [616, 305] on span "18" at bounding box center [617, 307] width 31 height 31
type input "**********"
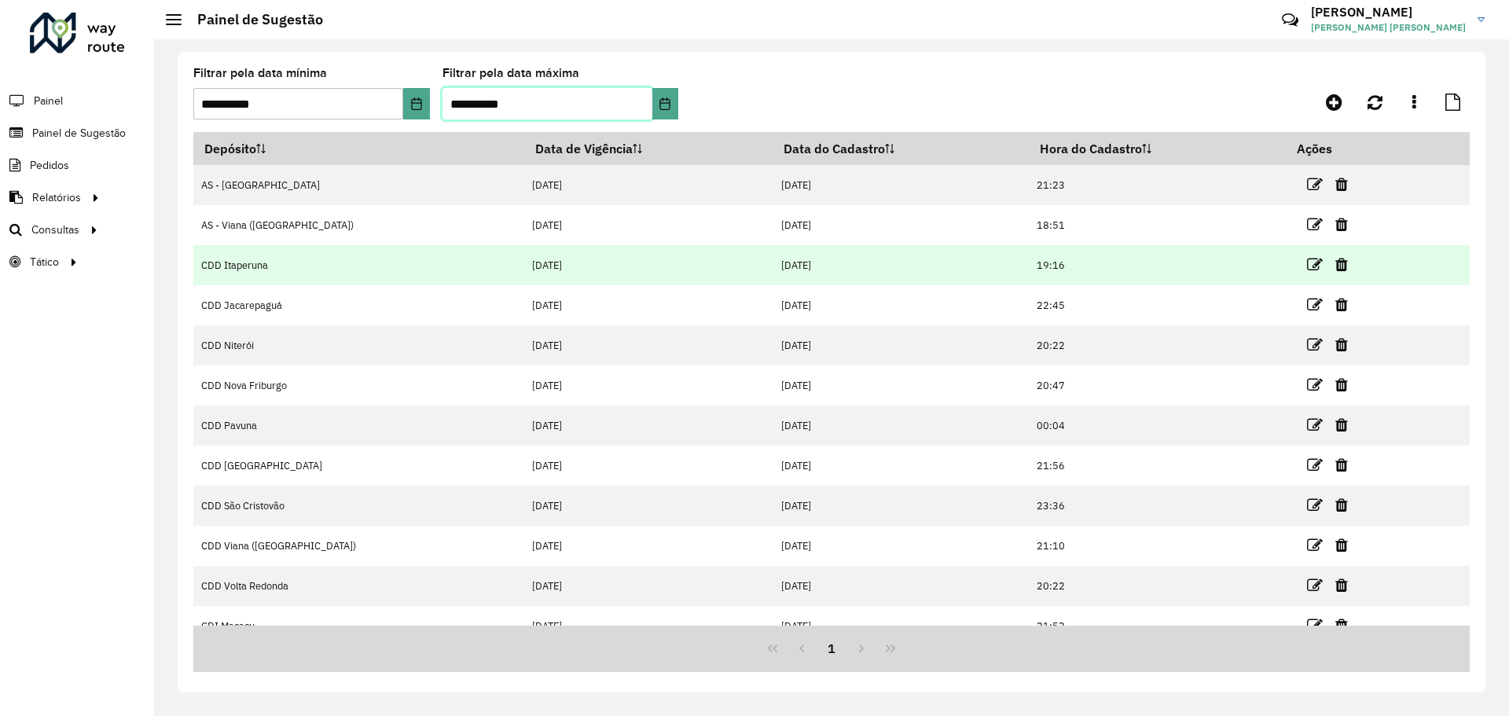
scroll to position [20, 0]
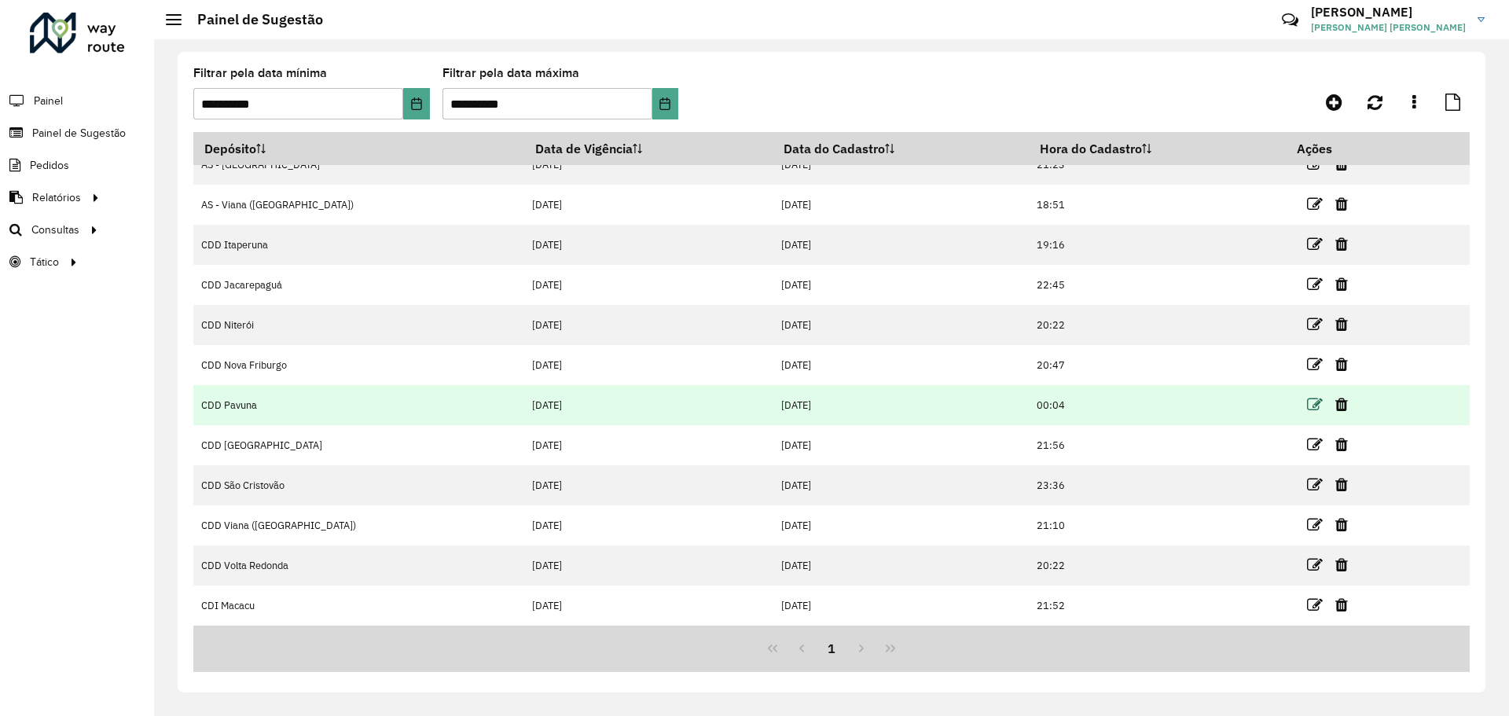
click at [1307, 406] on icon at bounding box center [1315, 405] width 16 height 16
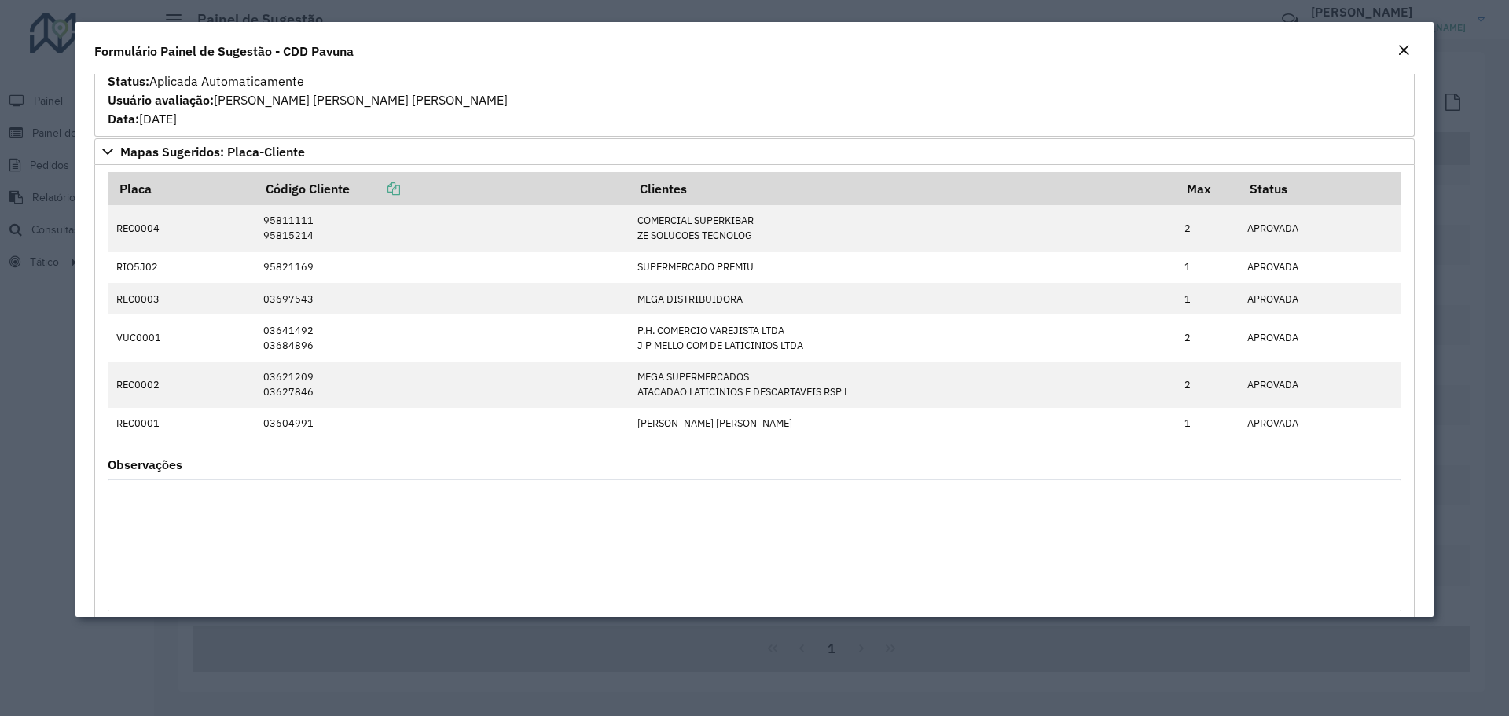
scroll to position [2201, 0]
